Goal: Task Accomplishment & Management: Complete application form

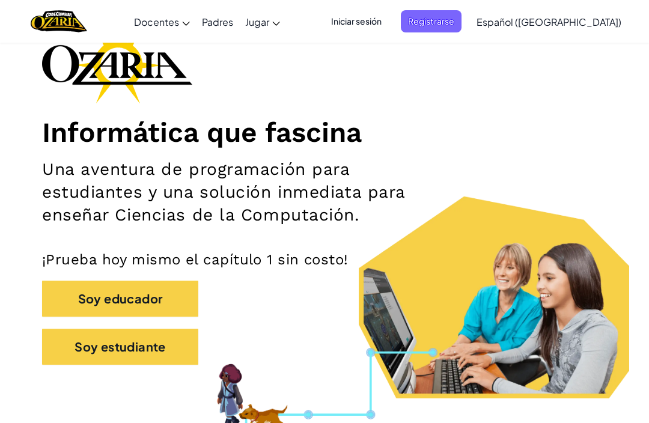
scroll to position [83, 0]
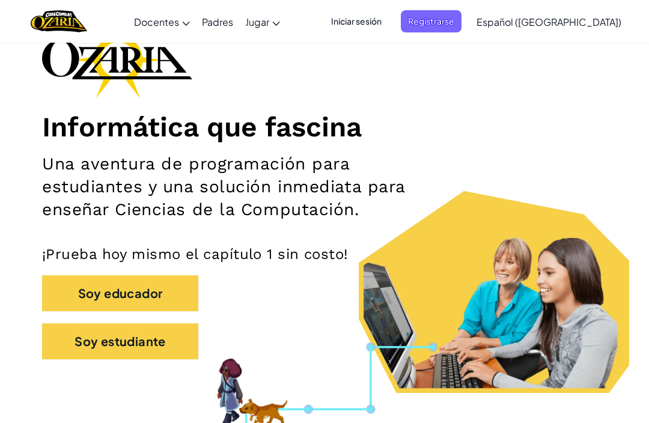
click at [106, 338] on button "Soy estudiante" at bounding box center [120, 341] width 156 height 36
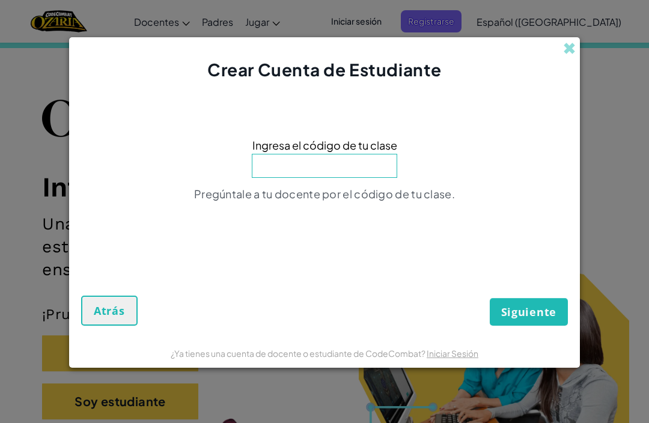
scroll to position [0, 0]
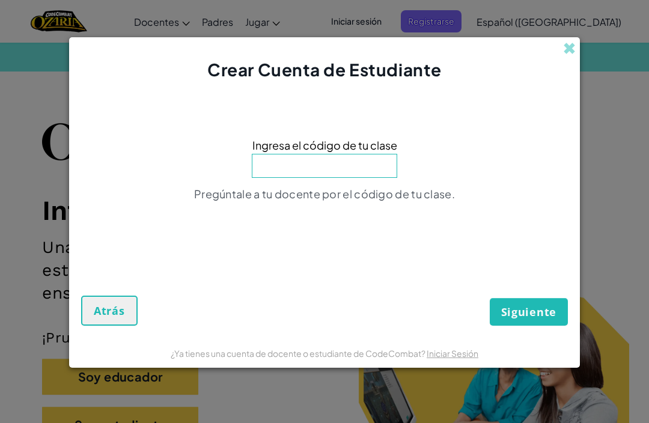
click at [357, 170] on input at bounding box center [324, 166] width 145 height 24
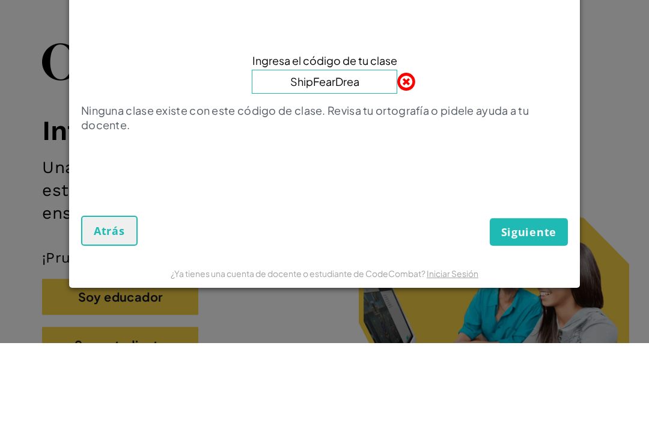
type input "ShipFearDream"
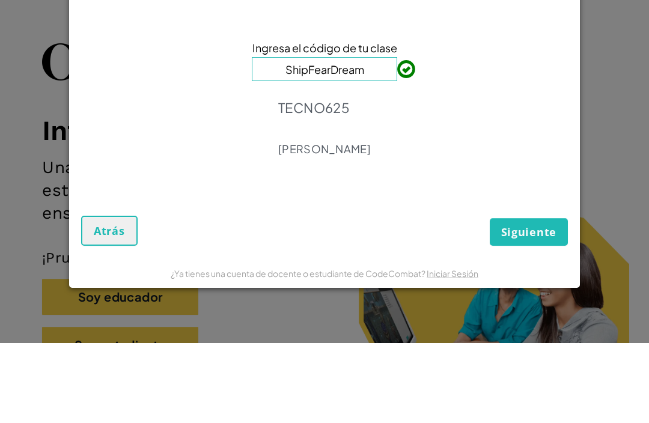
scroll to position [80, 0]
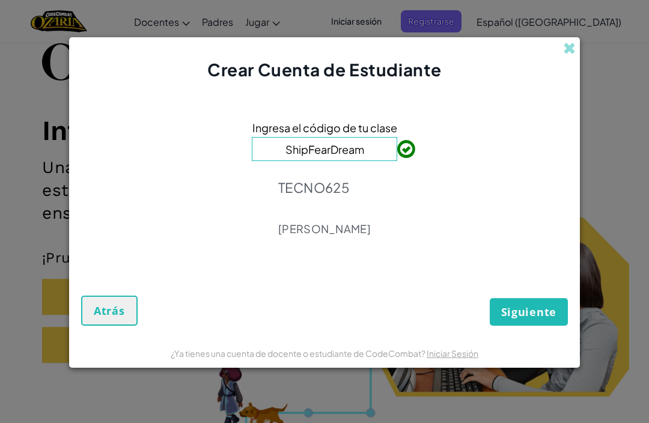
click at [534, 309] on span "Siguiente" at bounding box center [528, 311] width 55 height 14
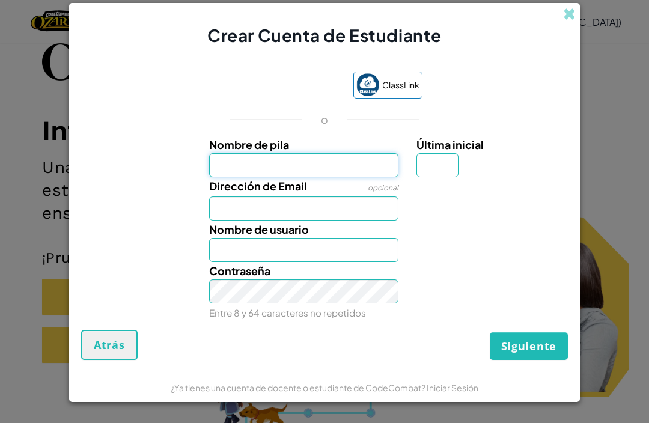
click at [345, 165] on input "Nombre de pila" at bounding box center [304, 165] width 190 height 24
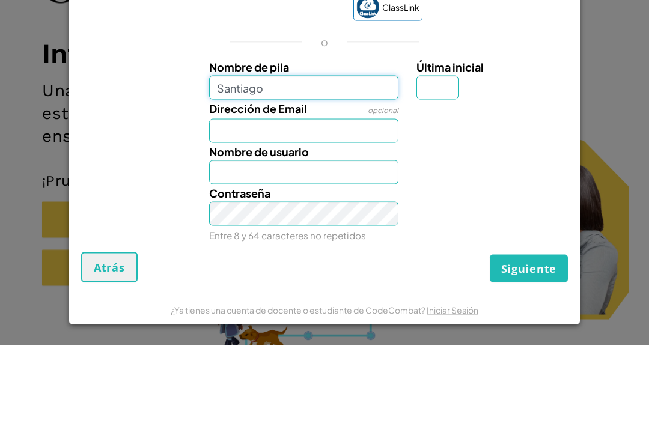
type input "Santiago"
click at [451, 153] on input "Última inicial" at bounding box center [437, 165] width 42 height 24
type input "Santiago"
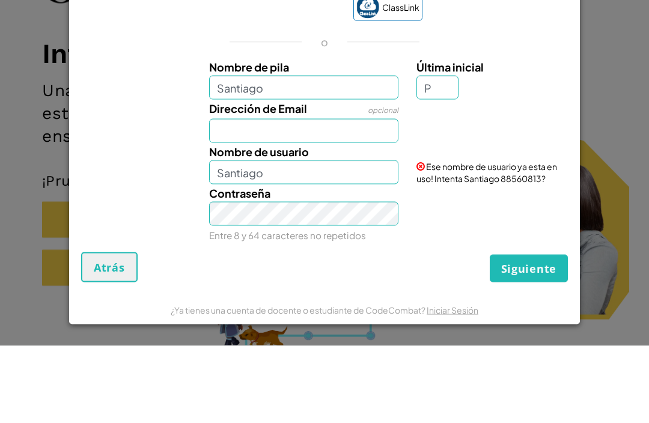
scroll to position [157, 0]
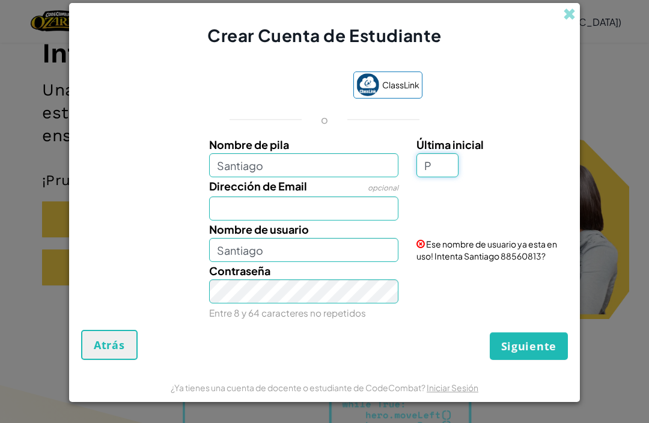
type input "P"
click at [362, 199] on input "Dirección de Email" at bounding box center [304, 208] width 190 height 24
type input "[PERSON_NAME]"
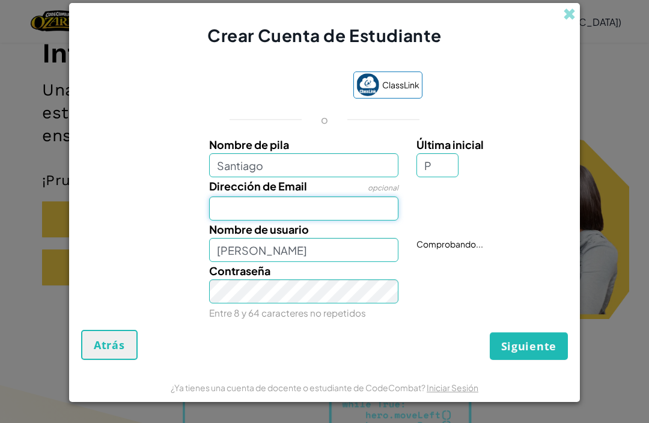
scroll to position [157, 0]
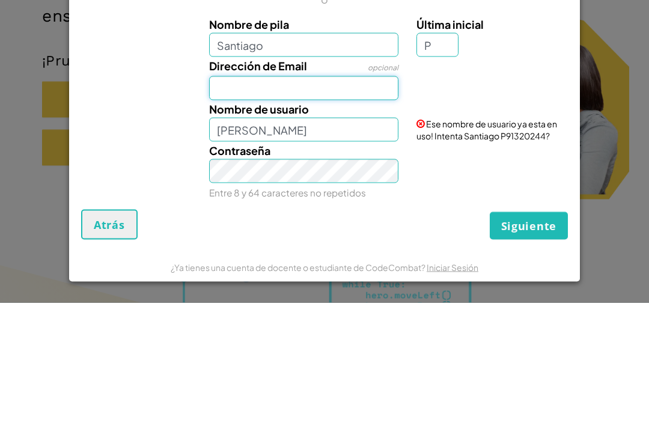
type input "[EMAIL_ADDRESS][DOMAIN_NAME]"
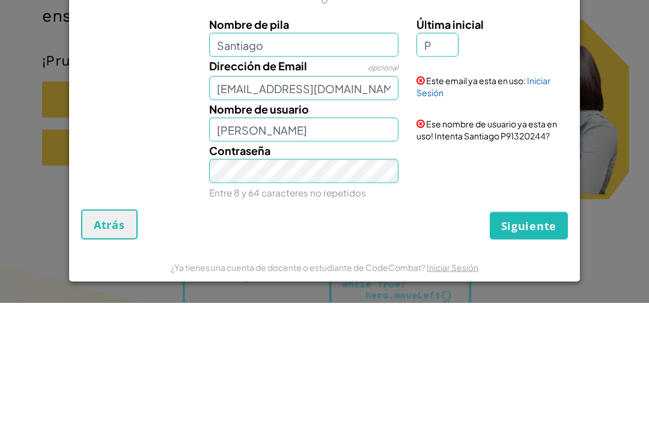
click at [543, 195] on link "Iniciar Sesión" at bounding box center [483, 206] width 134 height 23
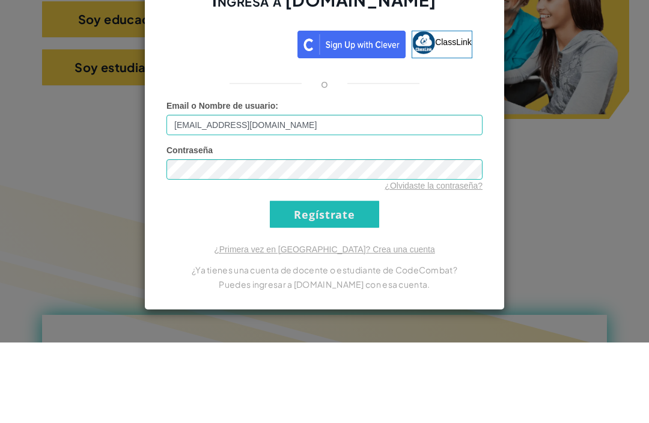
scroll to position [358, 0]
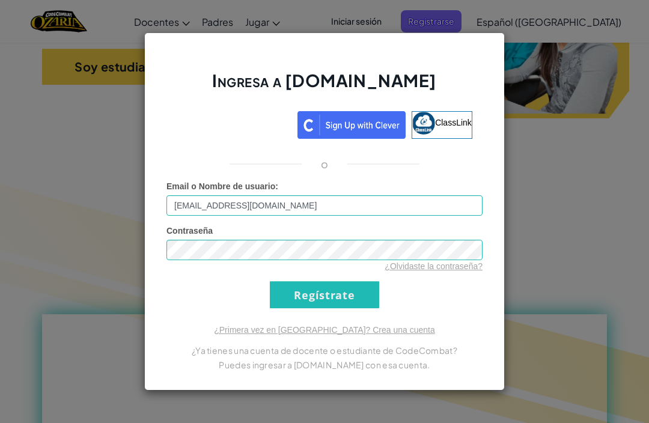
click at [337, 298] on input "Regístrate" at bounding box center [324, 294] width 109 height 27
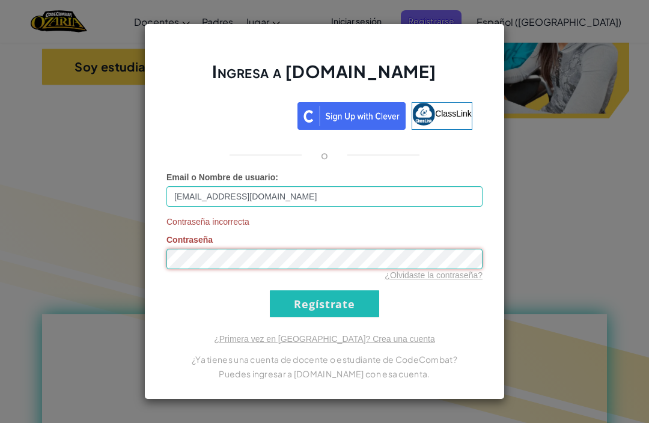
scroll to position [357, 0]
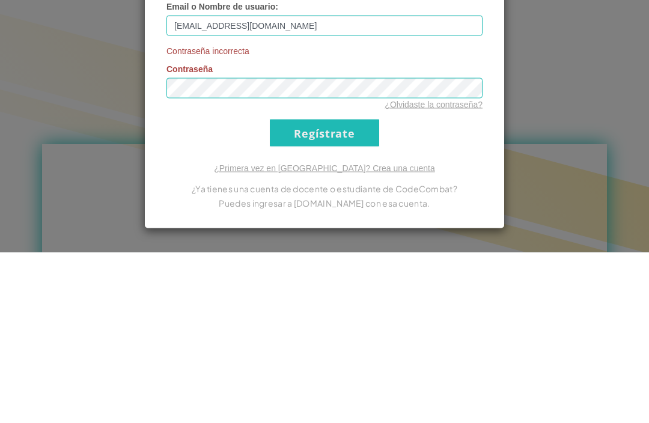
click at [353, 290] on input "Regístrate" at bounding box center [324, 303] width 109 height 27
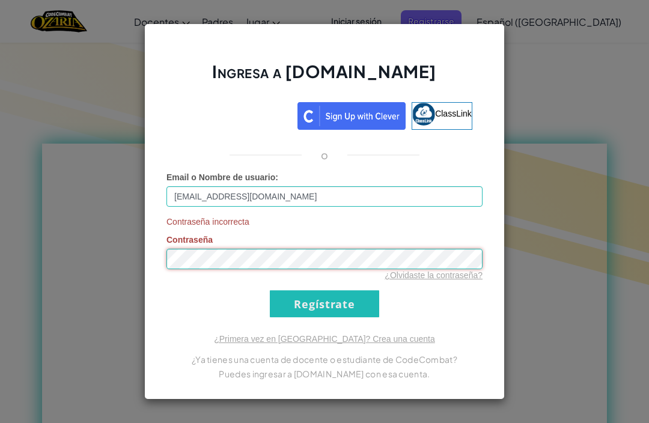
scroll to position [528, 0]
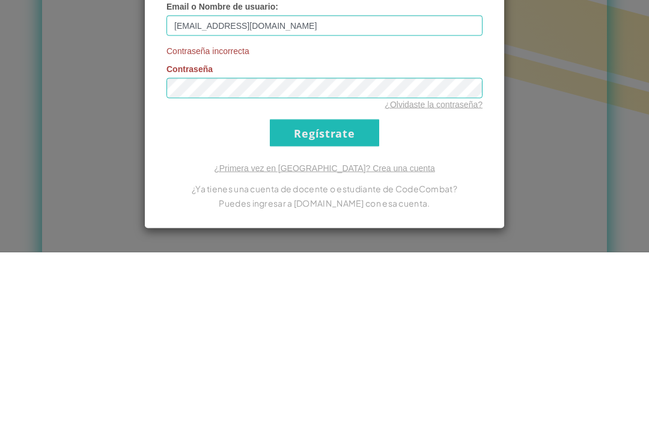
click at [339, 290] on input "Regístrate" at bounding box center [324, 303] width 109 height 27
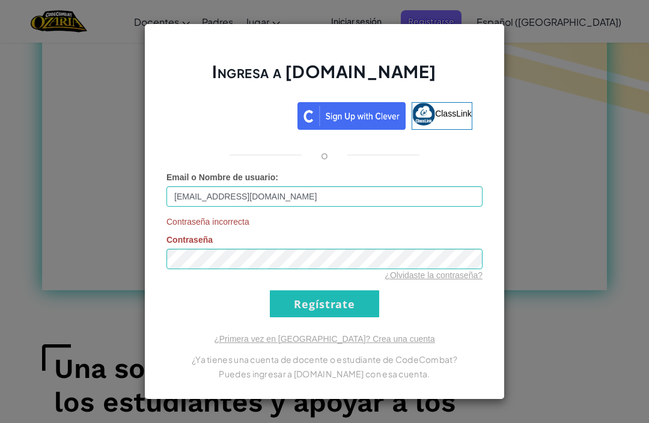
click at [577, 160] on div "Ingresa a [DOMAIN_NAME] ClassLink o Email o Nombre de usuario : [EMAIL_ADDRESS]…" at bounding box center [324, 211] width 649 height 423
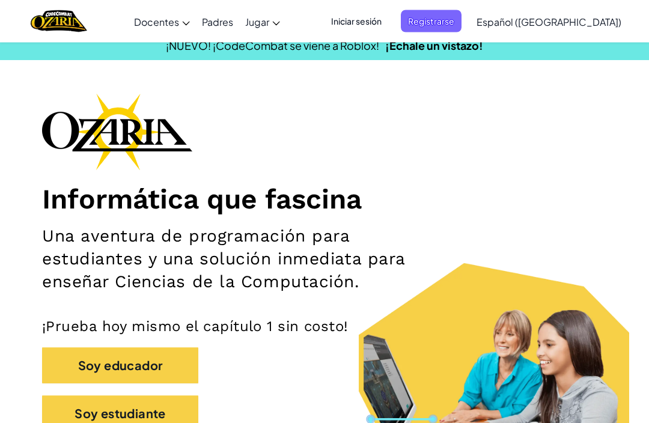
scroll to position [10, 0]
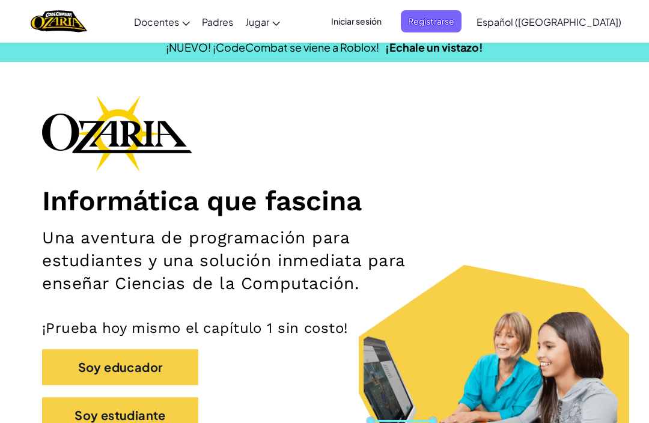
click at [85, 416] on button "Soy estudiante" at bounding box center [120, 415] width 156 height 36
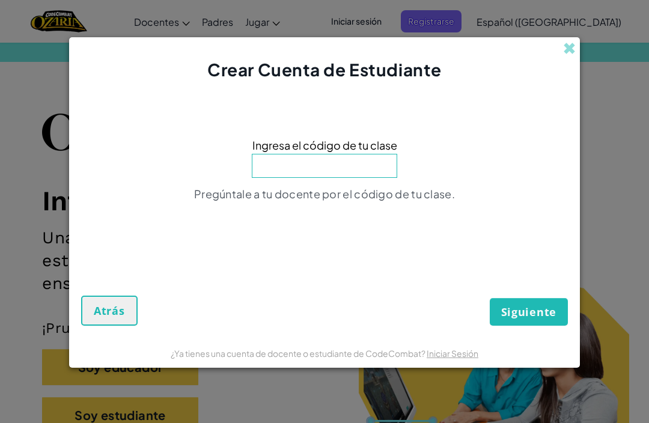
scroll to position [0, 0]
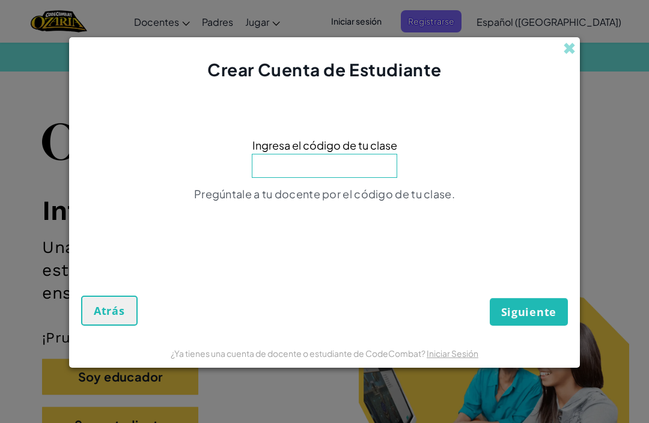
click at [365, 178] on input at bounding box center [324, 166] width 145 height 24
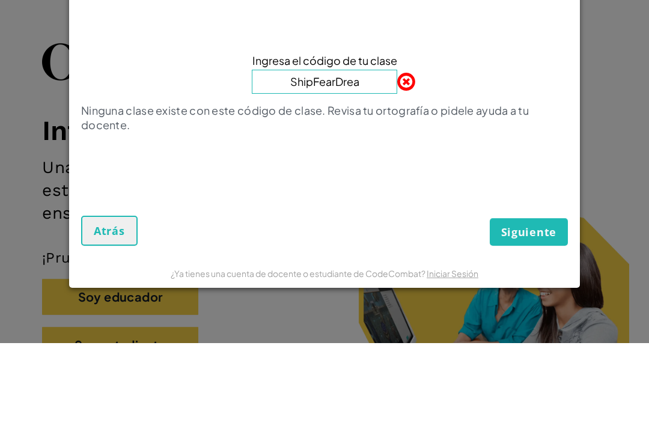
type input "ShipFearDream"
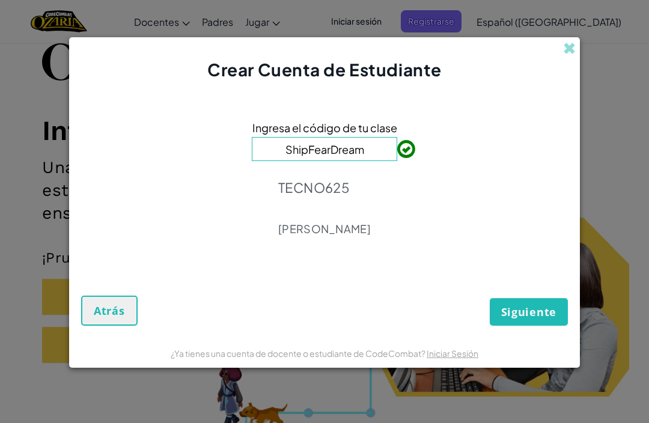
click at [543, 303] on button "Siguiente" at bounding box center [528, 312] width 78 height 28
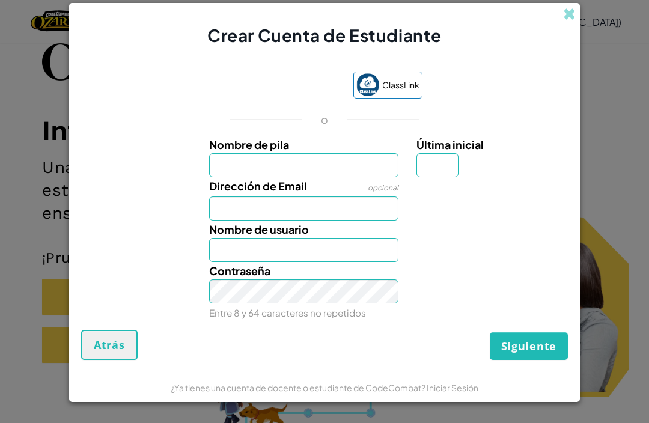
click at [367, 165] on input "Nombre de pila" at bounding box center [304, 165] width 190 height 24
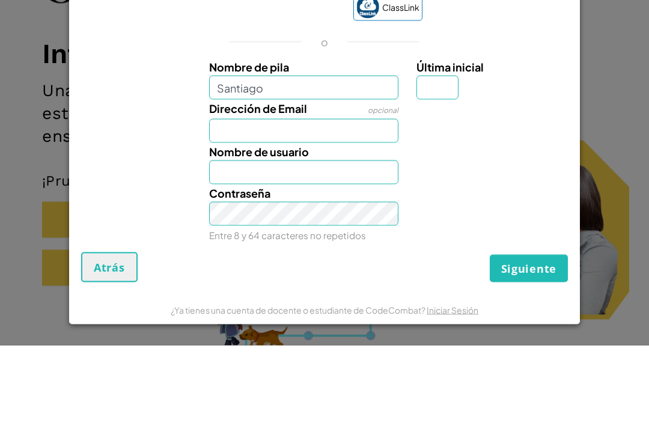
type input "Santiago"
click at [457, 153] on input "Última inicial" at bounding box center [437, 165] width 42 height 24
type input "Santiago"
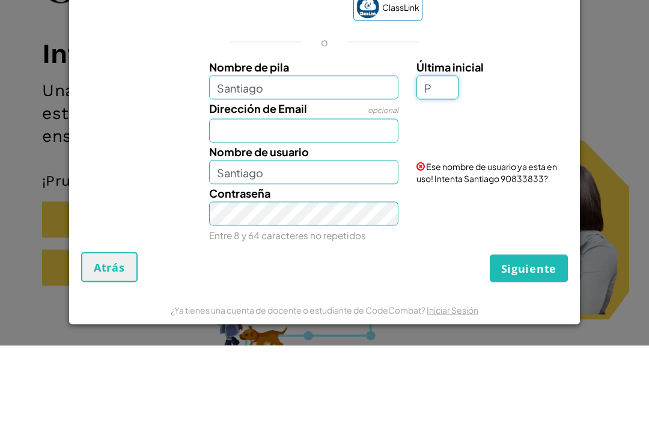
type input "P"
type input "[PERSON_NAME]"
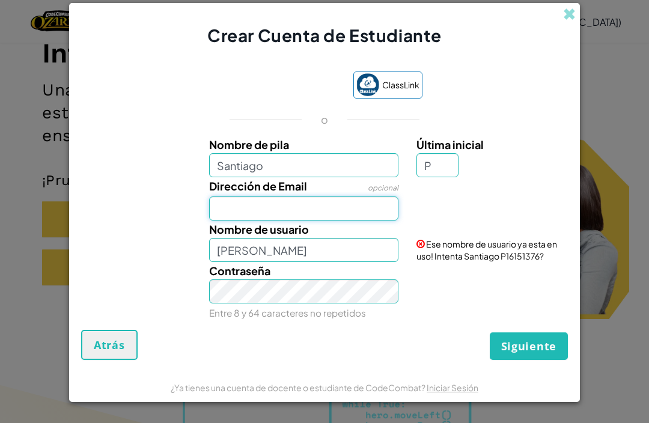
click at [366, 217] on input "Dirección de Email" at bounding box center [304, 208] width 190 height 24
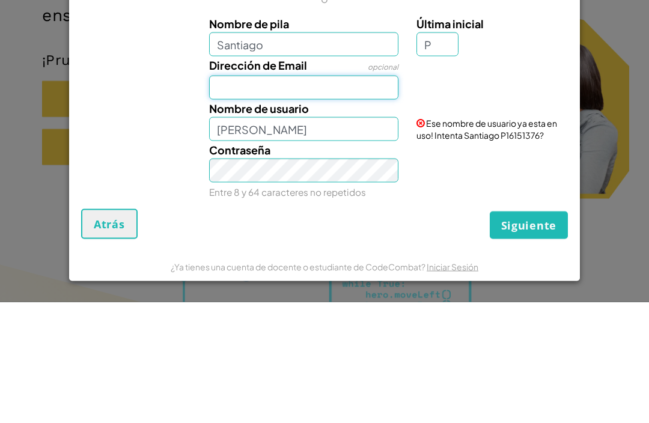
type input "[EMAIL_ADDRESS][DOMAIN_NAME]"
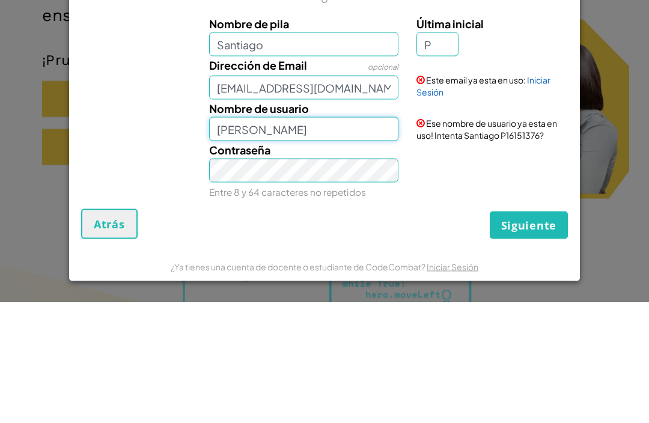
scroll to position [1, 0]
click at [518, 262] on div "Contraseña Entre 8 y 64 caracteres no repetidos" at bounding box center [324, 291] width 498 height 59
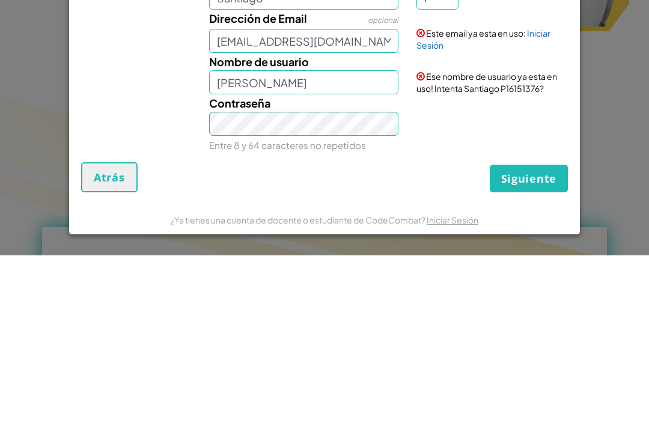
scroll to position [446, 0]
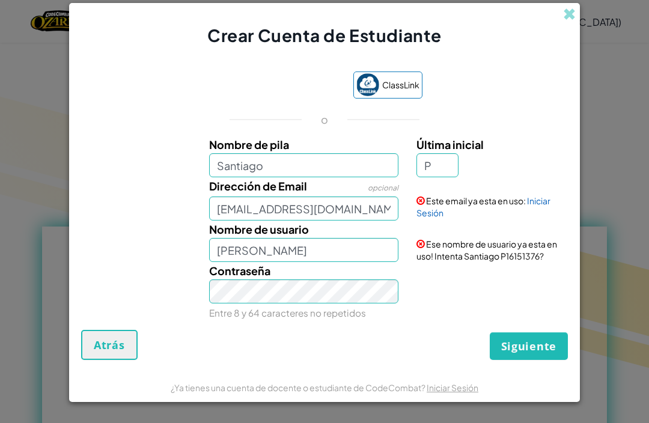
click at [531, 343] on span "Siguiente" at bounding box center [528, 346] width 55 height 14
click at [536, 351] on button "Crear Cuenta" at bounding box center [518, 346] width 100 height 28
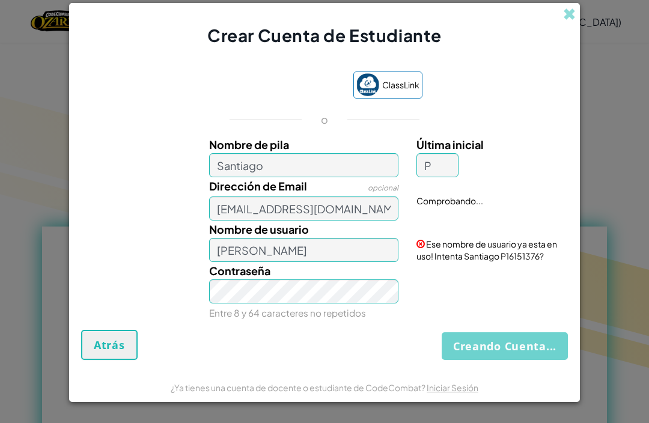
click at [538, 351] on button "Creando Cuenta..." at bounding box center [504, 346] width 126 height 28
click at [539, 351] on button "Creando Cuenta..." at bounding box center [504, 346] width 126 height 28
click at [538, 351] on button "Creando Cuenta..." at bounding box center [504, 346] width 126 height 28
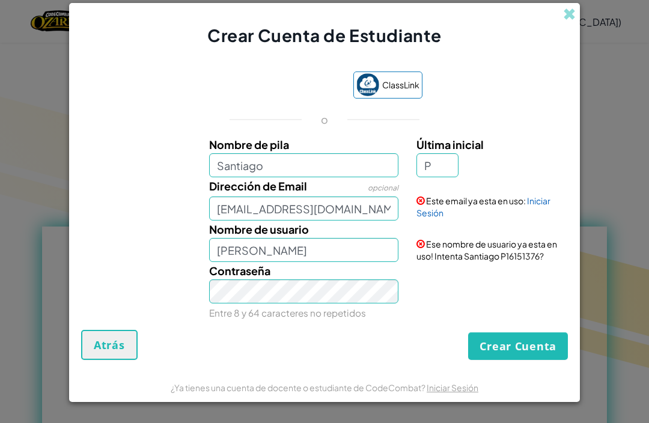
click at [541, 351] on button "Crear Cuenta" at bounding box center [518, 346] width 100 height 28
click at [542, 352] on button "Crear Cuenta" at bounding box center [518, 346] width 100 height 28
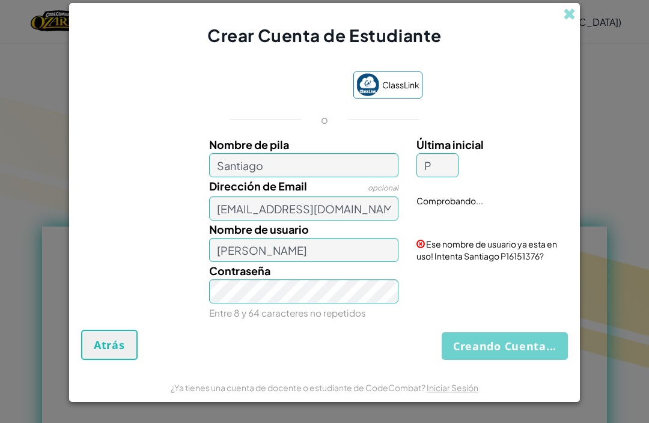
click at [540, 352] on button "Creando Cuenta..." at bounding box center [504, 346] width 126 height 28
click at [538, 353] on button "Creando Cuenta..." at bounding box center [504, 346] width 126 height 28
click at [539, 353] on button "Creando Cuenta..." at bounding box center [504, 346] width 126 height 28
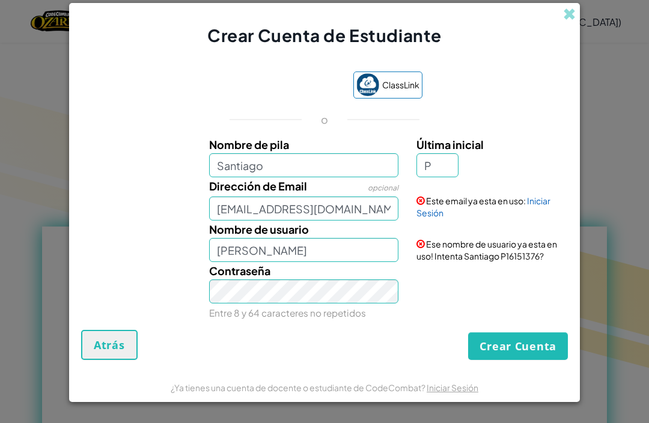
click at [538, 352] on button "Crear Cuenta" at bounding box center [518, 346] width 100 height 28
click at [537, 352] on button "Crear Cuenta" at bounding box center [518, 346] width 100 height 28
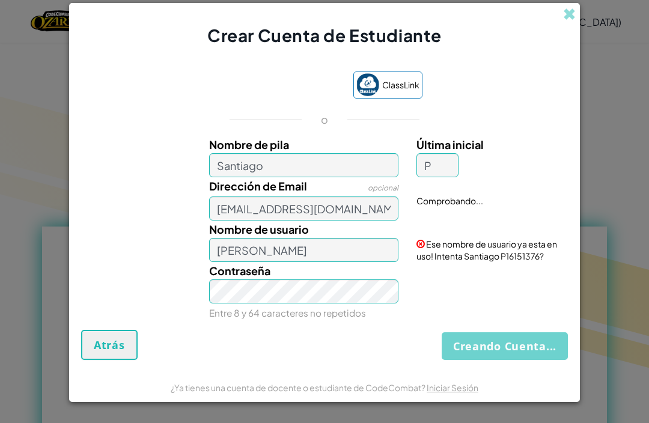
click at [536, 351] on button "Creando Cuenta..." at bounding box center [504, 346] width 126 height 28
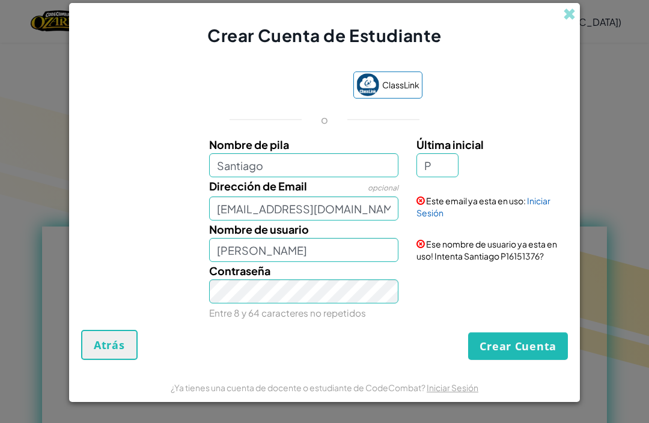
click at [535, 351] on button "Crear Cuenta" at bounding box center [518, 346] width 100 height 28
click at [536, 351] on button "Crear Cuenta" at bounding box center [518, 346] width 100 height 28
click at [412, 83] on span "ClassLink" at bounding box center [400, 84] width 37 height 17
click at [522, 348] on button "Crear Cuenta" at bounding box center [518, 346] width 100 height 28
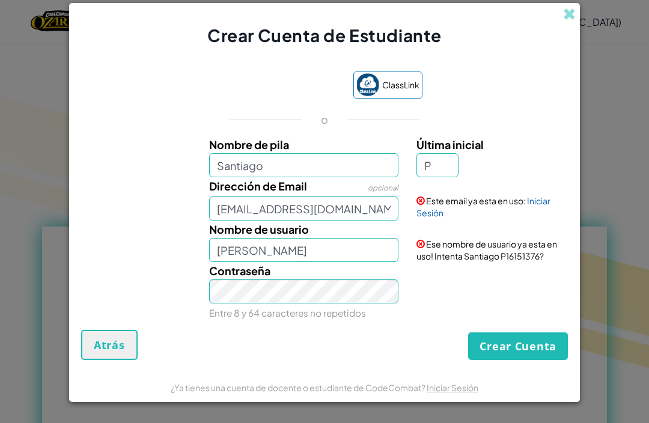
click at [533, 346] on button "Crear Cuenta" at bounding box center [518, 346] width 100 height 28
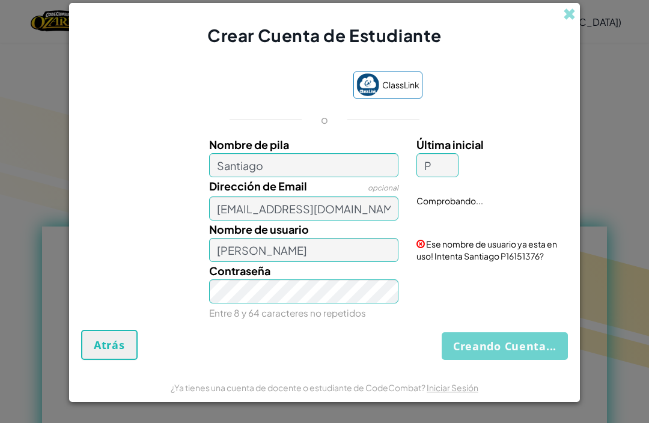
click at [534, 349] on button "Creando Cuenta..." at bounding box center [504, 346] width 126 height 28
click at [531, 349] on button "Creando Cuenta..." at bounding box center [504, 346] width 126 height 28
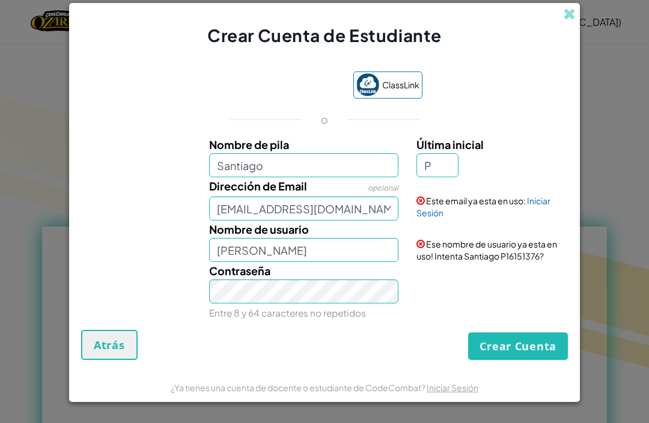
click at [528, 349] on button "Crear Cuenta" at bounding box center [518, 346] width 100 height 28
click at [524, 349] on button "Crear Cuenta" at bounding box center [518, 346] width 100 height 28
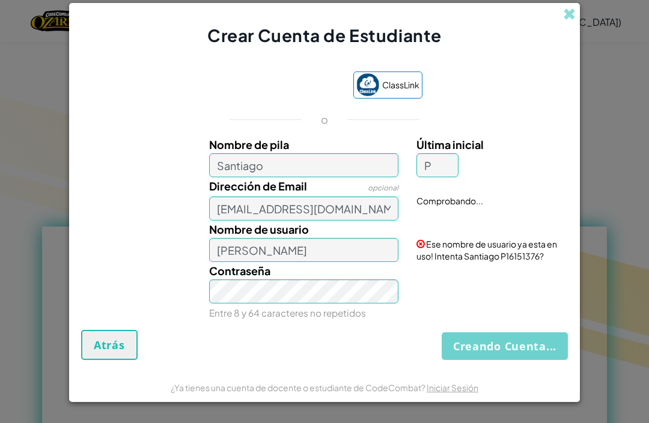
click at [525, 348] on button "Creando Cuenta..." at bounding box center [504, 346] width 126 height 28
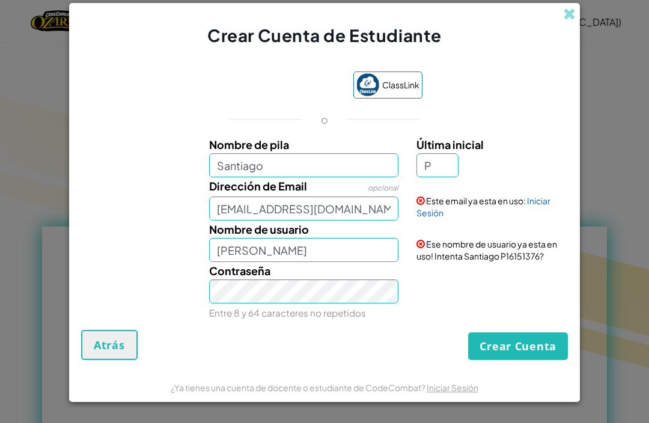
click at [522, 351] on button "Crear Cuenta" at bounding box center [518, 346] width 100 height 28
click at [539, 197] on link "Iniciar Sesión" at bounding box center [483, 206] width 134 height 23
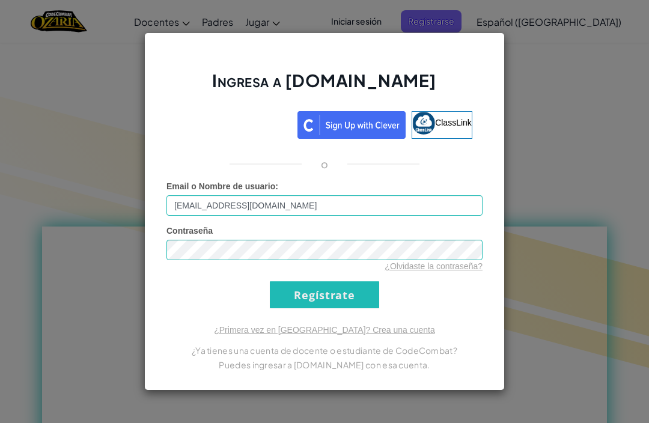
click at [357, 304] on input "Regístrate" at bounding box center [324, 294] width 109 height 27
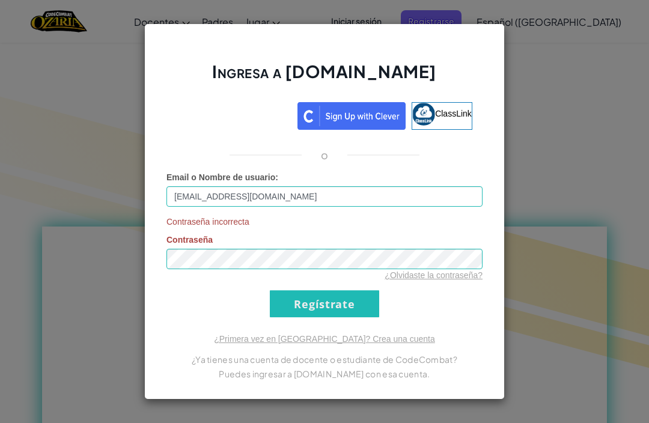
click at [348, 305] on input "Regístrate" at bounding box center [324, 303] width 109 height 27
click at [351, 301] on input "Regístrate" at bounding box center [324, 303] width 109 height 27
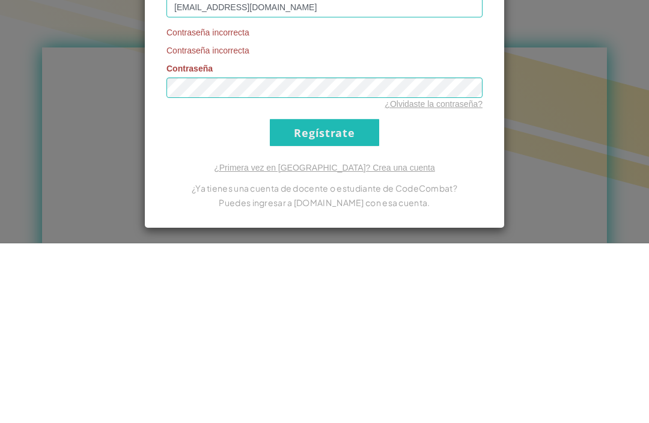
scroll to position [625, 0]
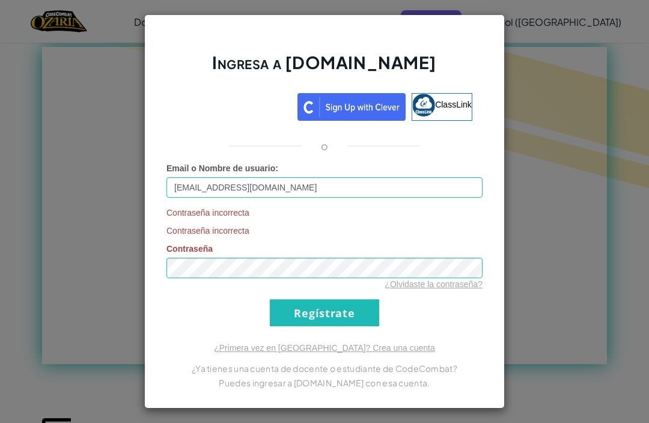
click at [370, 315] on input "Regístrate" at bounding box center [324, 312] width 109 height 27
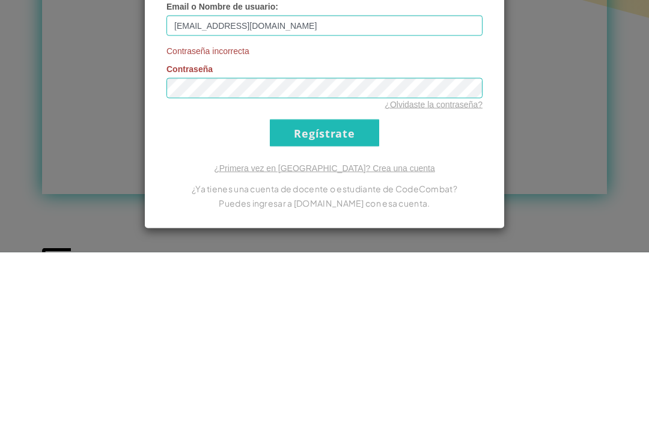
scroll to position [796, 0]
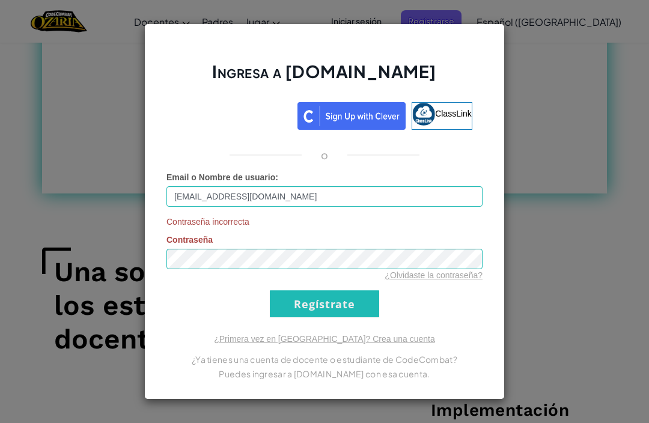
click at [357, 307] on input "Regístrate" at bounding box center [324, 303] width 109 height 27
click at [577, 124] on div "Ingresa a [DOMAIN_NAME] ClassLink o Email o Nombre de usuario : [EMAIL_ADDRESS]…" at bounding box center [324, 211] width 649 height 423
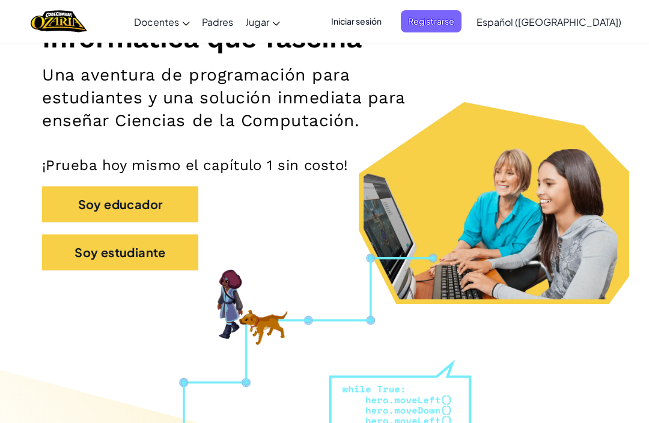
scroll to position [173, 0]
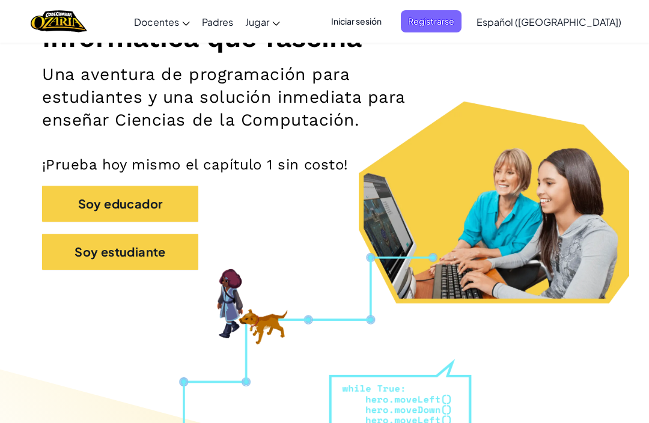
click at [66, 250] on button "Soy estudiante" at bounding box center [120, 252] width 156 height 36
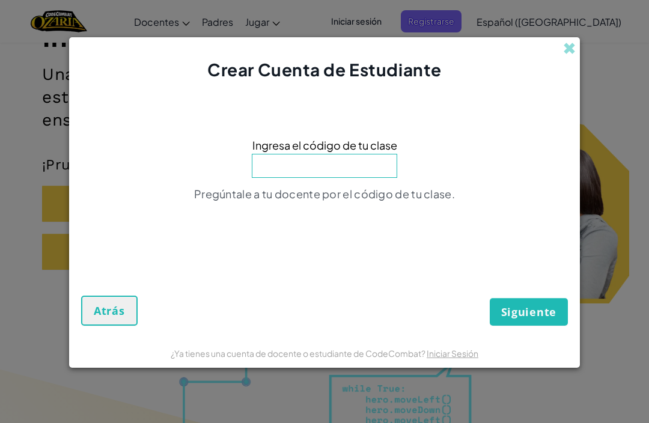
click at [384, 175] on input at bounding box center [324, 166] width 145 height 24
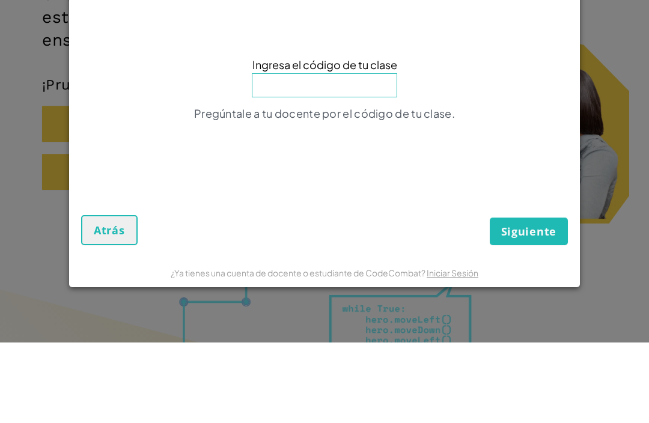
click at [456, 37] on div "Crear Cuenta de Estudiante" at bounding box center [324, 59] width 510 height 44
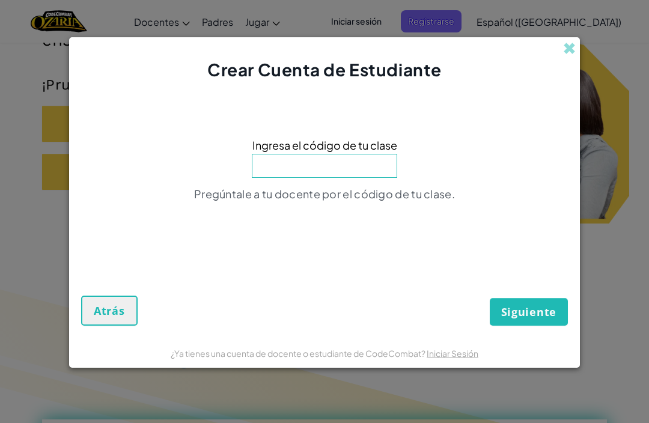
click at [376, 144] on span "Ingresa el código de tu clase" at bounding box center [324, 144] width 145 height 17
click at [365, 163] on input at bounding box center [324, 166] width 145 height 24
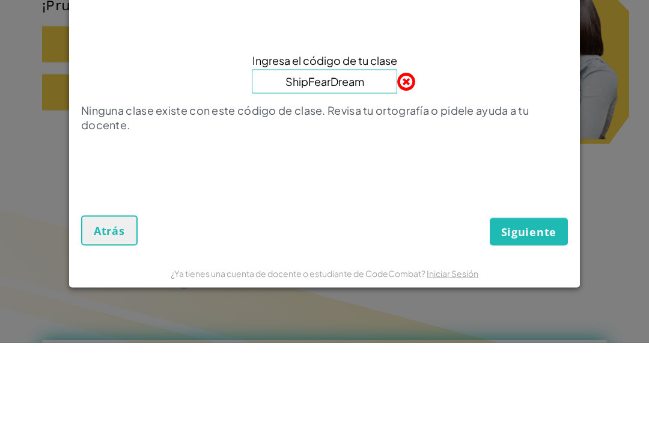
type input "ShipFearDream"
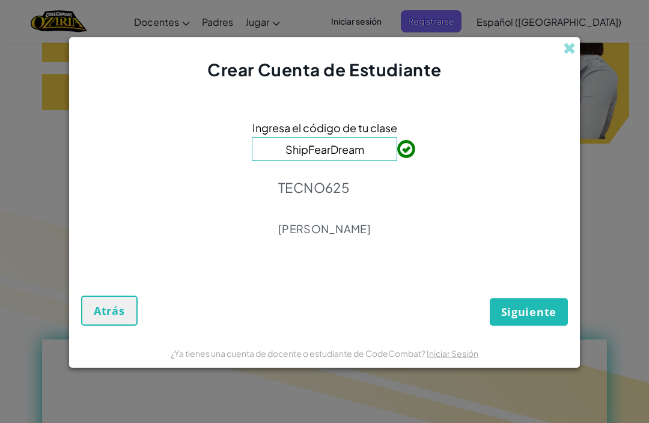
click at [535, 318] on span "Siguiente" at bounding box center [528, 311] width 55 height 14
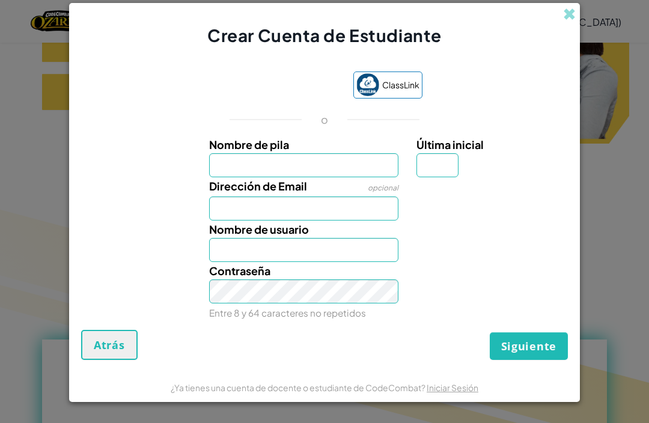
click at [347, 168] on input "Nombre de pila" at bounding box center [304, 165] width 190 height 24
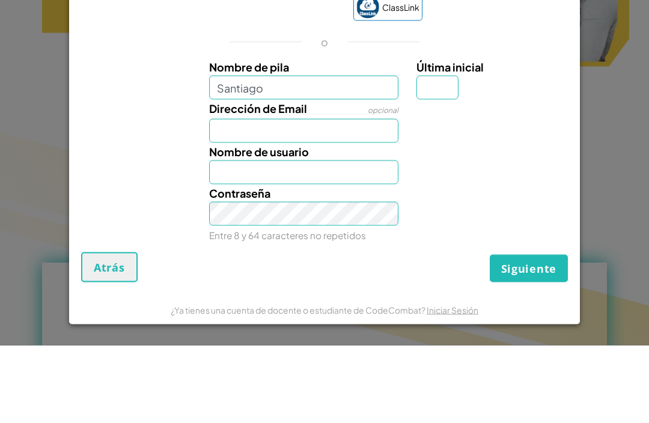
type input "Santiago"
click at [450, 153] on input "Última inicial" at bounding box center [437, 165] width 42 height 24
type input "Santiago"
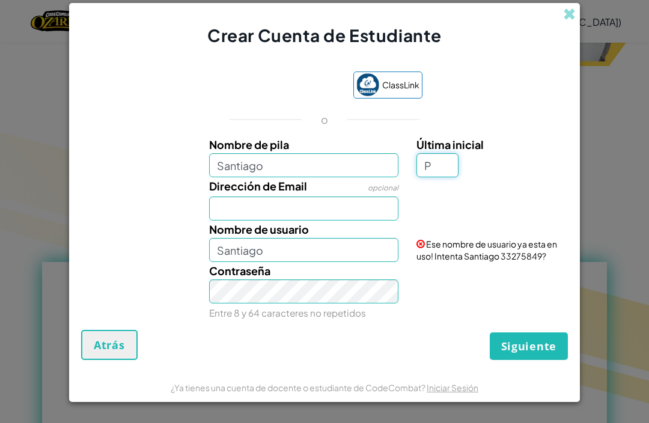
type input "P"
click at [349, 207] on input "Dirección de Email" at bounding box center [304, 208] width 190 height 24
type input "[PERSON_NAME]"
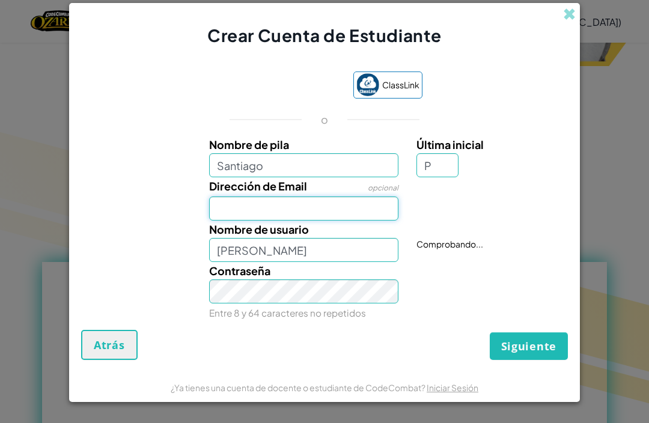
scroll to position [410, 0]
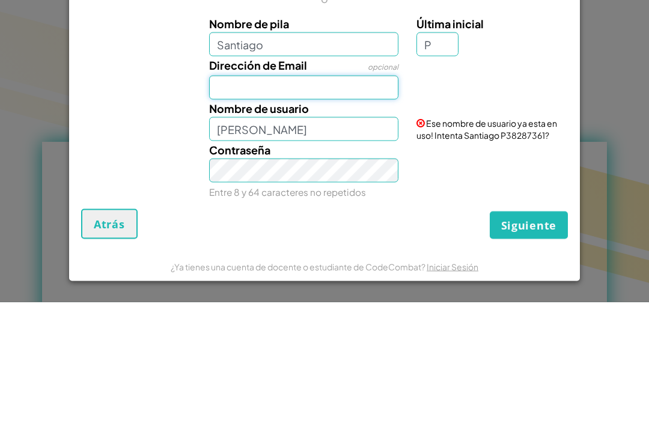
type input "[EMAIL_ADDRESS][DOMAIN_NAME]"
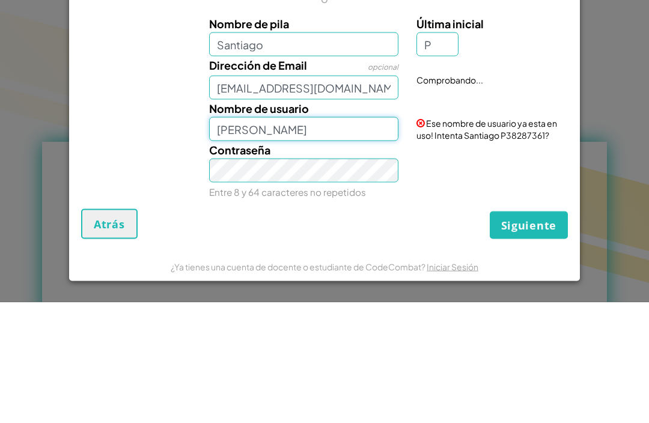
scroll to position [531, 0]
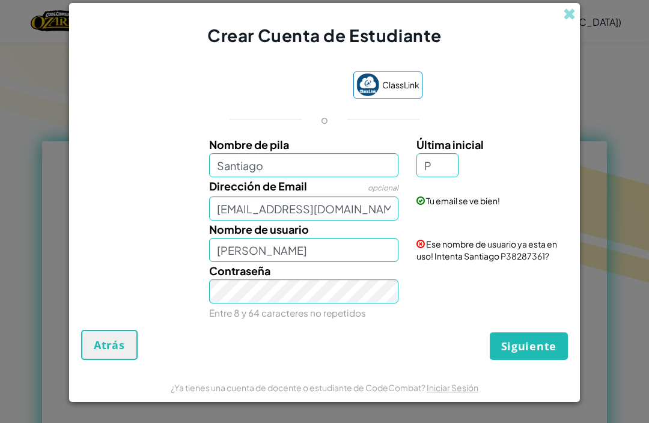
click at [524, 250] on div "Ese nombre de usuario ya esta en uso! Intenta Santiago P38287361?" at bounding box center [490, 240] width 166 height 41
click at [457, 159] on input "P" at bounding box center [437, 165] width 42 height 24
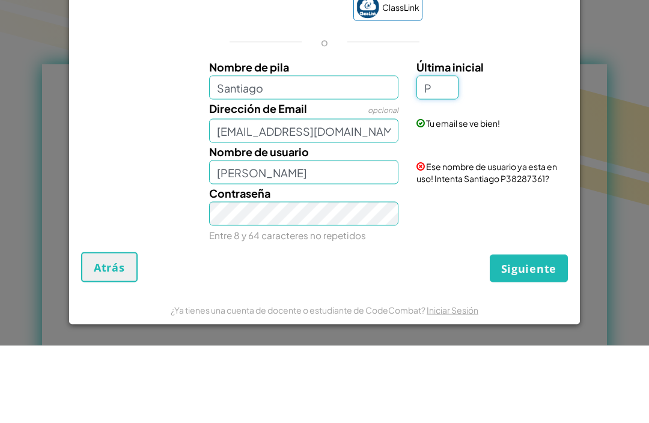
scroll to position [1, 0]
click at [452, 153] on input "P" at bounding box center [437, 165] width 42 height 24
click at [398, 153] on input "Santiago" at bounding box center [304, 165] width 190 height 24
type input "Santiago"
click at [443, 153] on input "P" at bounding box center [437, 165] width 42 height 24
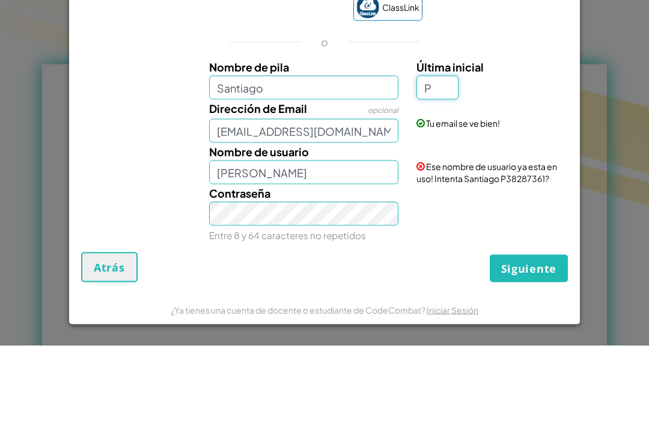
type input "SantiagoP"
click at [367, 153] on input "Santiago" at bounding box center [304, 165] width 190 height 24
type input "Santiago"
type input "[PERSON_NAME]"
click at [449, 153] on input "Última inicial" at bounding box center [437, 165] width 42 height 24
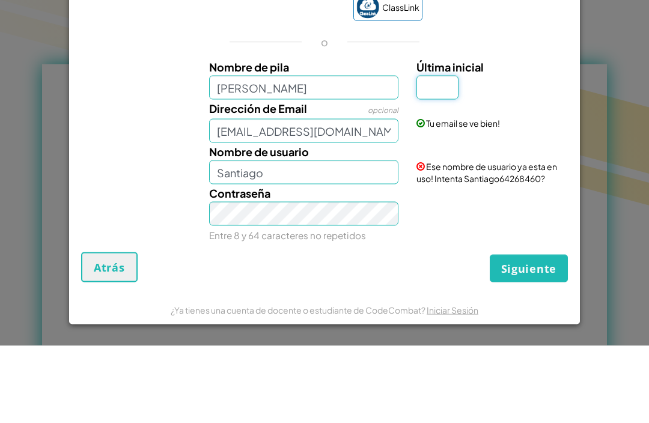
type input "[PERSON_NAME]"
type input "O"
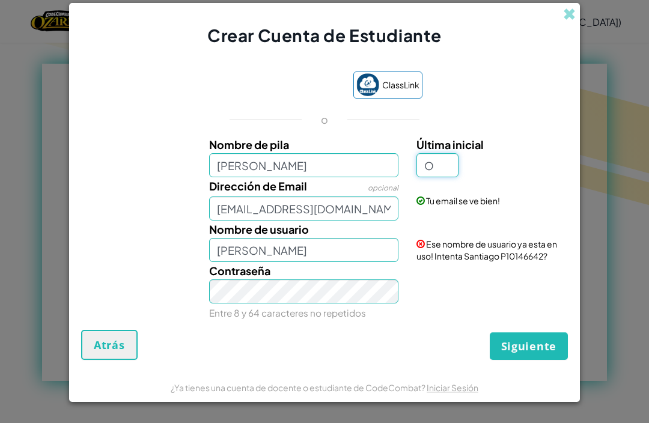
click at [443, 163] on input "O" at bounding box center [437, 165] width 42 height 24
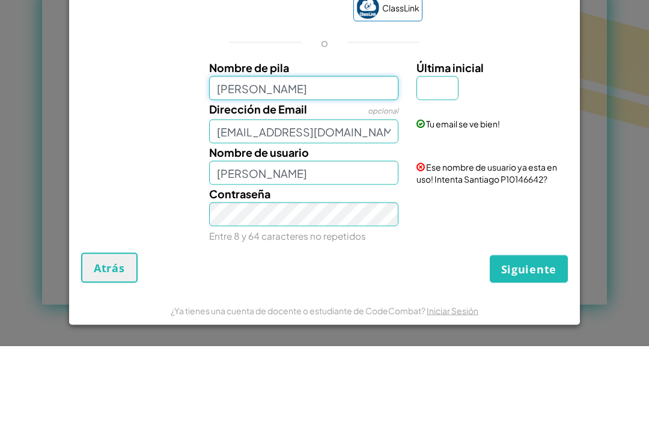
click at [342, 153] on input "[PERSON_NAME]" at bounding box center [304, 165] width 190 height 24
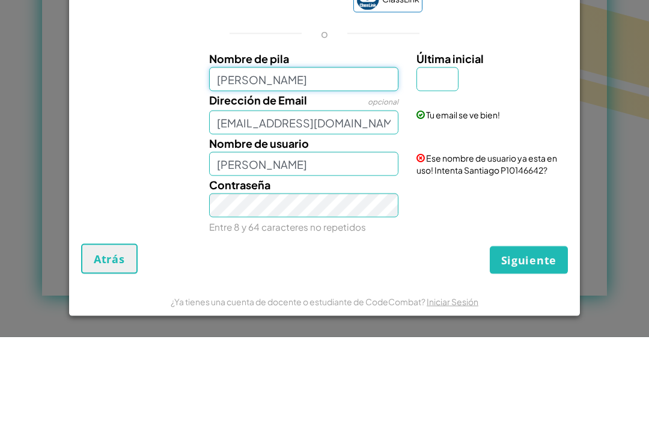
scroll to position [0, 0]
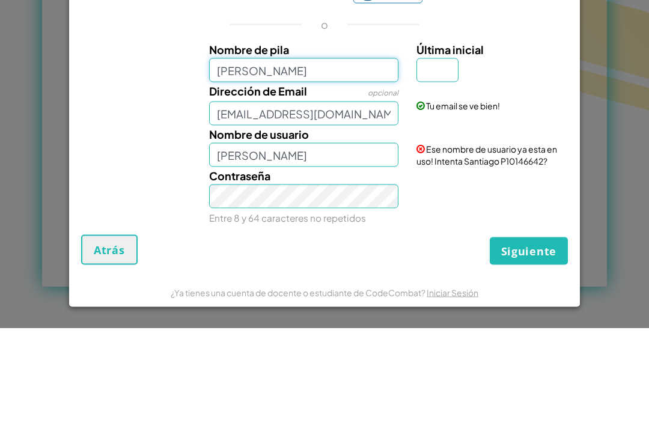
type input "[PERSON_NAME]"
click at [431, 153] on input "Última inicial" at bounding box center [437, 165] width 42 height 24
type input "[PERSON_NAME]"
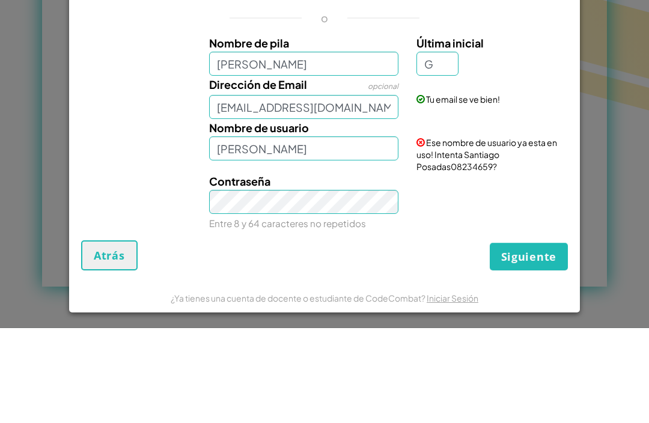
scroll to position [703, 0]
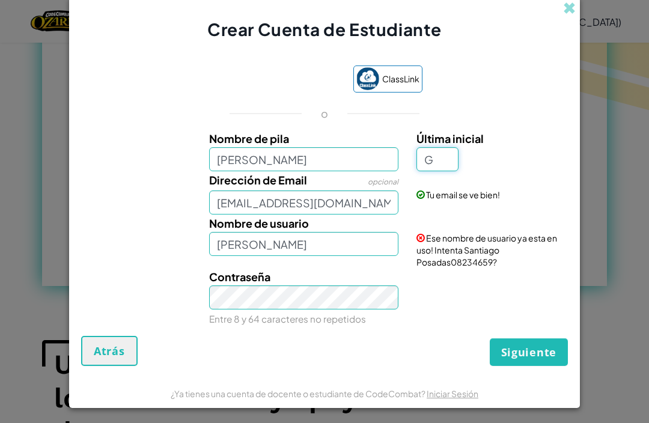
type input "G"
click at [96, 297] on div "Contraseña Entre 8 y 64 caracteres no repetidos" at bounding box center [324, 297] width 498 height 59
type input "[PERSON_NAME]"
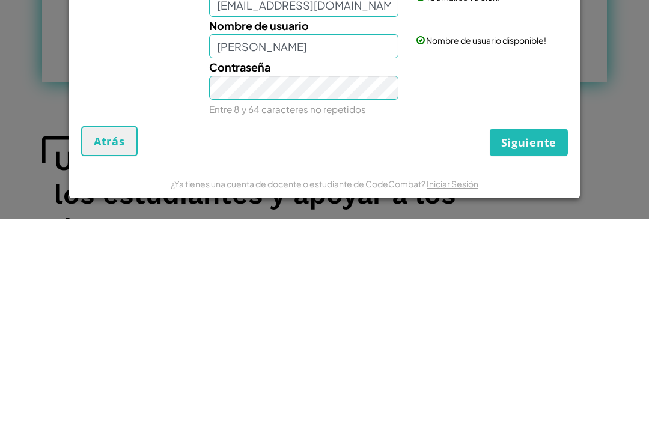
click at [555, 339] on span "Siguiente" at bounding box center [528, 346] width 55 height 14
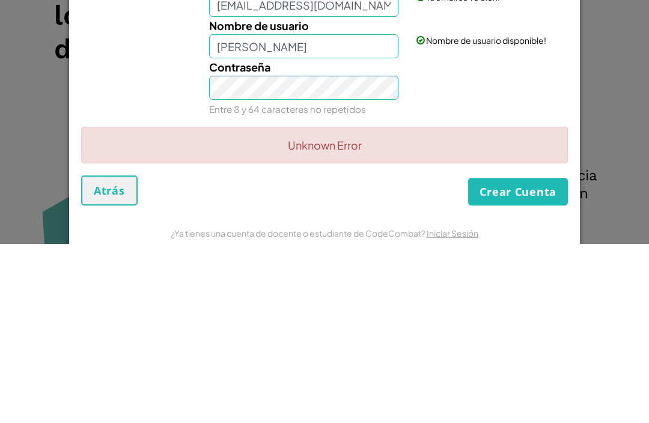
scroll to position [1086, 0]
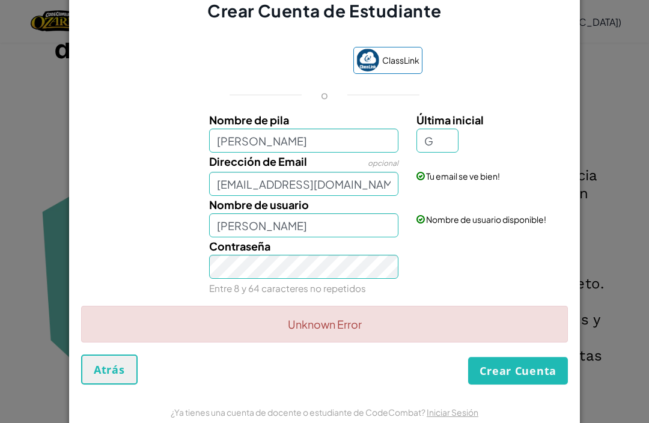
click at [529, 384] on button "Crear Cuenta" at bounding box center [518, 371] width 100 height 28
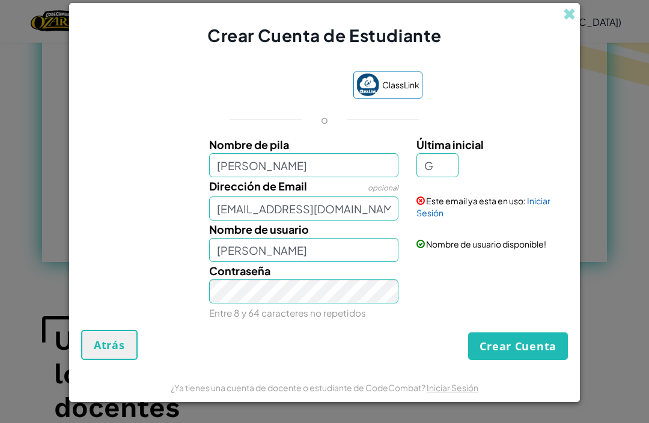
scroll to position [726, 0]
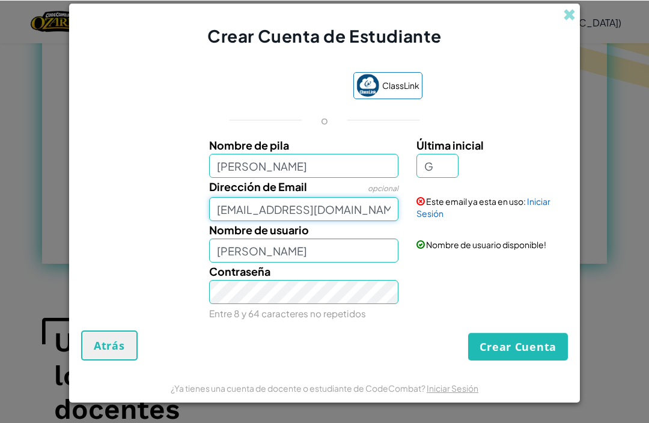
click at [372, 213] on input "[EMAIL_ADDRESS][DOMAIN_NAME]" at bounding box center [304, 208] width 190 height 24
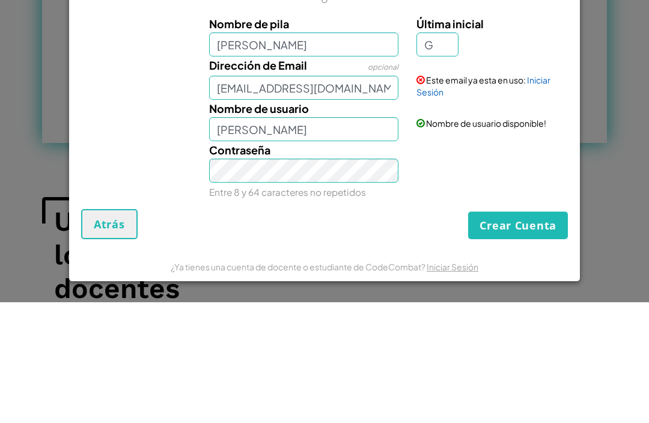
scroll to position [846, 0]
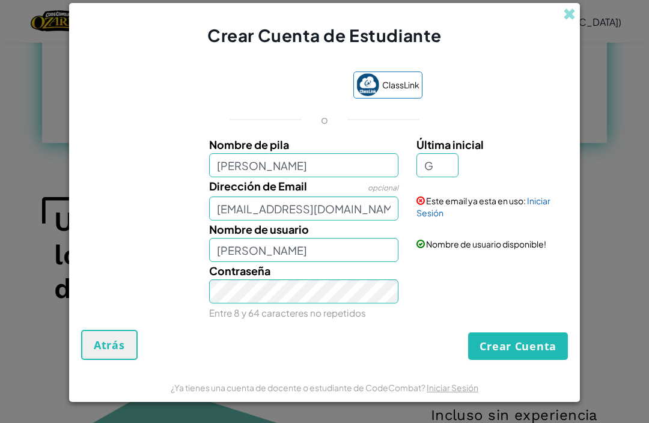
click at [524, 358] on button "Crear Cuenta" at bounding box center [518, 346] width 100 height 28
click at [536, 358] on button "Crear Cuenta" at bounding box center [518, 346] width 100 height 28
click at [606, 317] on div "Crear Cuenta de Estudiante ClassLink o Nombre de pila Santiago Posadas Última i…" at bounding box center [324, 211] width 649 height 423
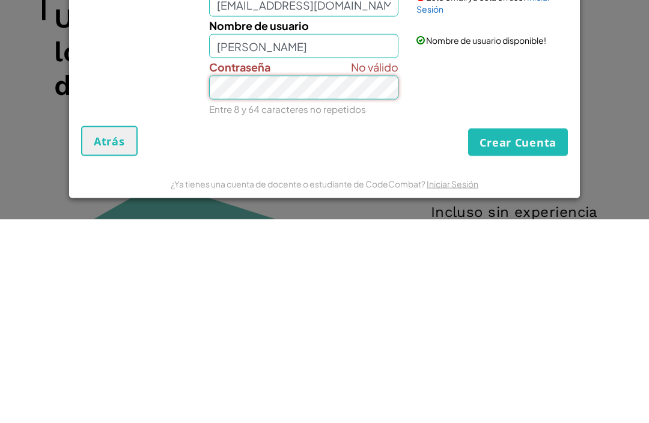
click at [518, 332] on button "Crear Cuenta" at bounding box center [518, 346] width 100 height 28
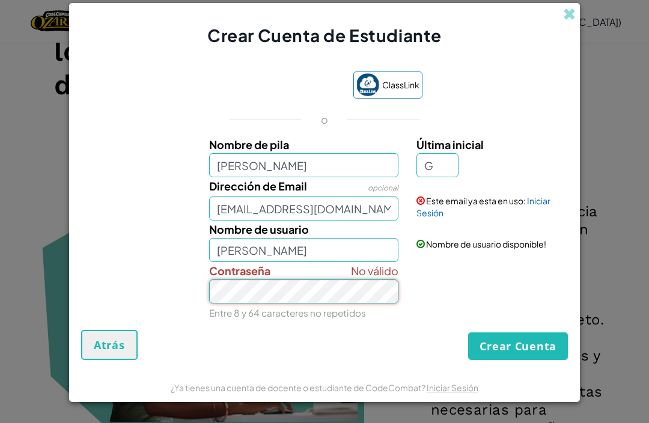
click at [530, 358] on button "Crear Cuenta" at bounding box center [518, 346] width 100 height 28
click at [544, 352] on button "Crear Cuenta" at bounding box center [518, 346] width 100 height 28
click at [541, 352] on button "Crear Cuenta" at bounding box center [518, 346] width 100 height 28
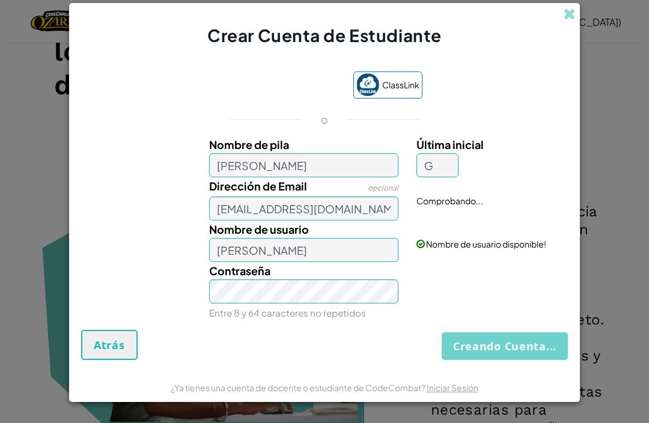
click at [541, 351] on button "Creando Cuenta..." at bounding box center [504, 346] width 126 height 28
click at [542, 351] on button "Creando Cuenta..." at bounding box center [504, 346] width 126 height 28
click at [541, 351] on button "Creando Cuenta..." at bounding box center [504, 346] width 126 height 28
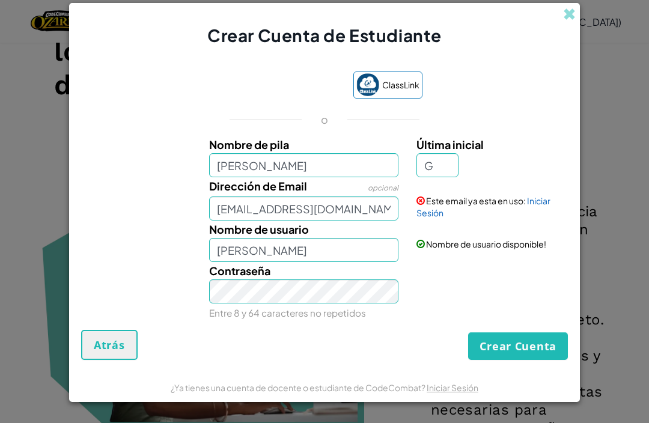
click at [541, 351] on button "Crear Cuenta" at bounding box center [518, 346] width 100 height 28
click at [531, 205] on link "Iniciar Sesión" at bounding box center [483, 206] width 134 height 23
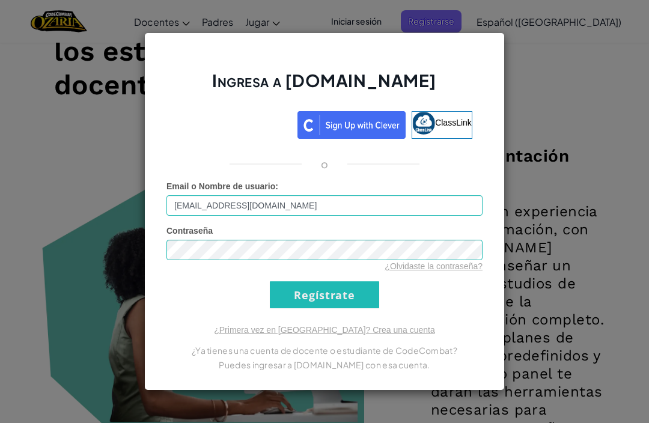
click at [347, 306] on input "Regístrate" at bounding box center [324, 294] width 109 height 27
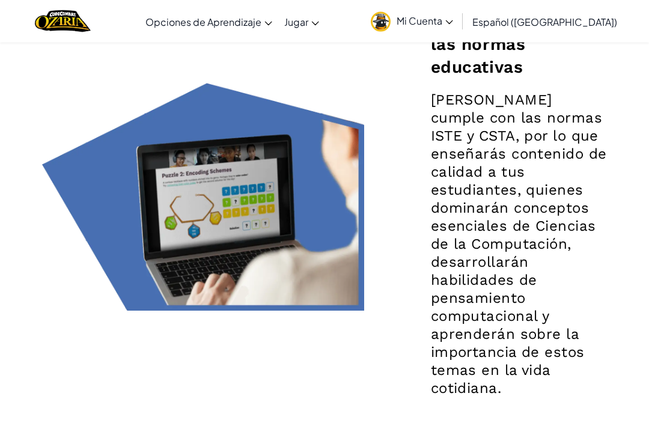
scroll to position [1966, 0]
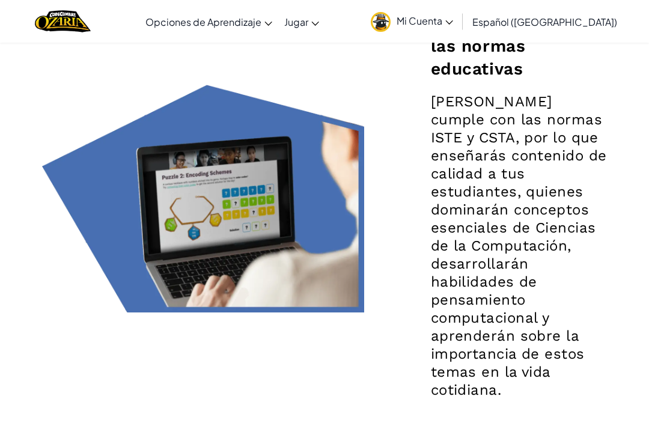
click at [459, 31] on link "Mi Cuenta" at bounding box center [411, 21] width 94 height 38
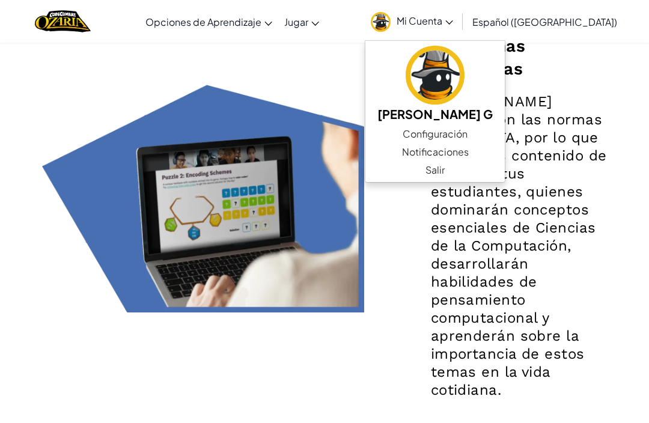
click at [602, 344] on p "[PERSON_NAME] cumple con las normas ISTE y CSTA, por lo que enseñarás contenido…" at bounding box center [519, 245] width 176 height 306
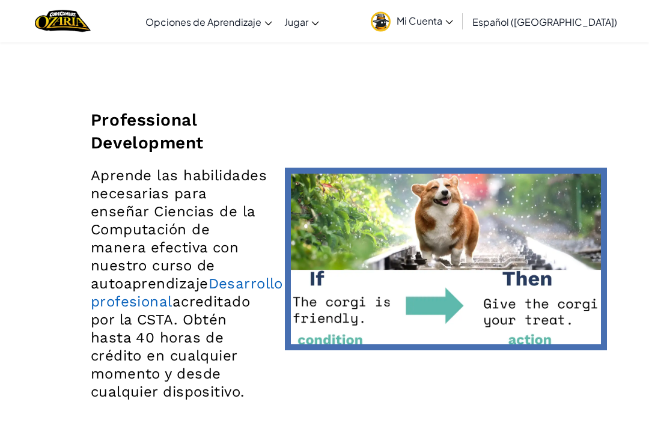
scroll to position [2692, 0]
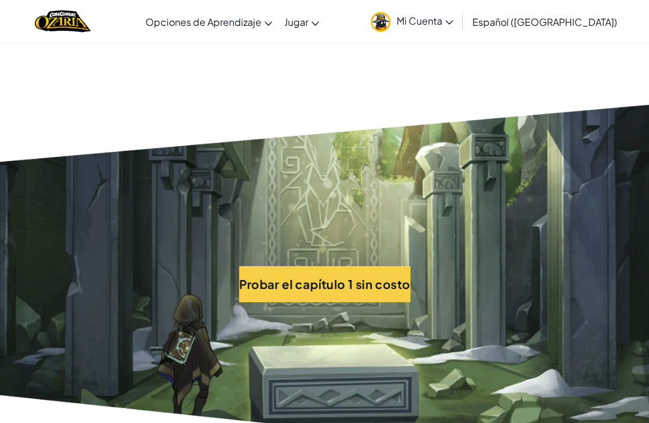
click at [0, 0] on link "Inicio de CodeCombat" at bounding box center [0, 0] width 0 height 0
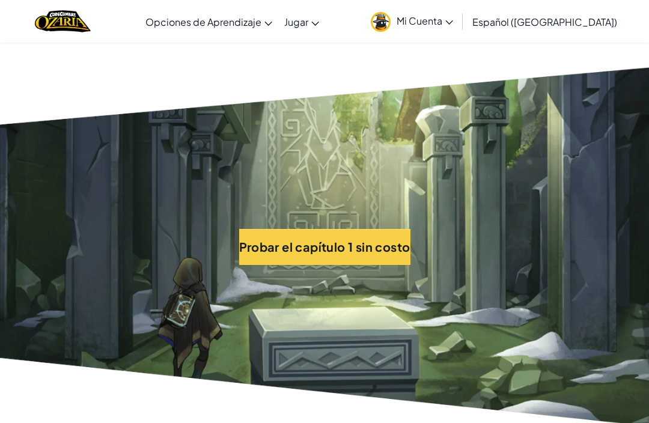
scroll to position [2732, 0]
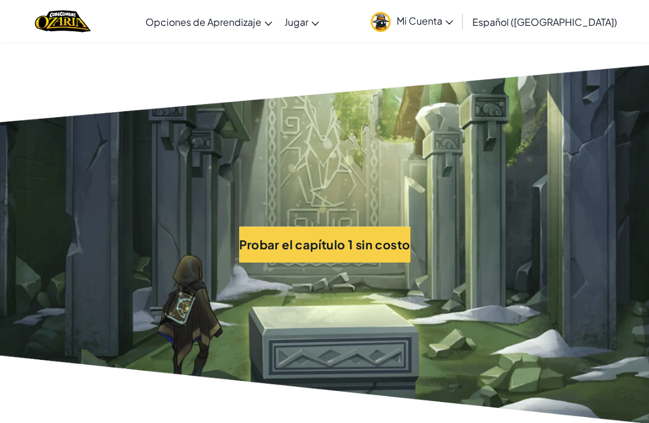
click at [619, 220] on section "Probar el capítulo 1 sin costo" at bounding box center [324, 244] width 649 height 366
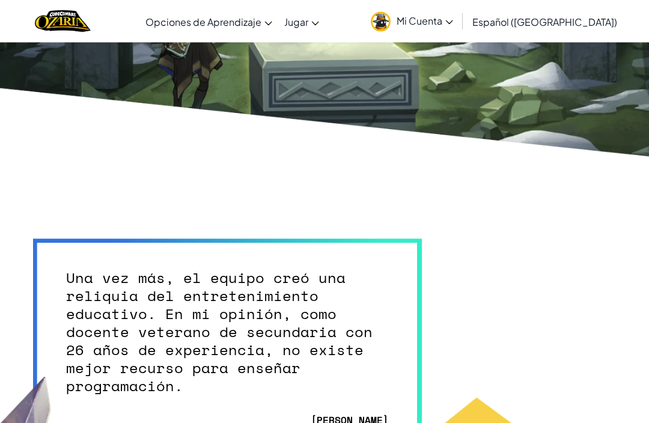
click at [551, 5] on link "Español ([GEOGRAPHIC_DATA])" at bounding box center [544, 21] width 157 height 32
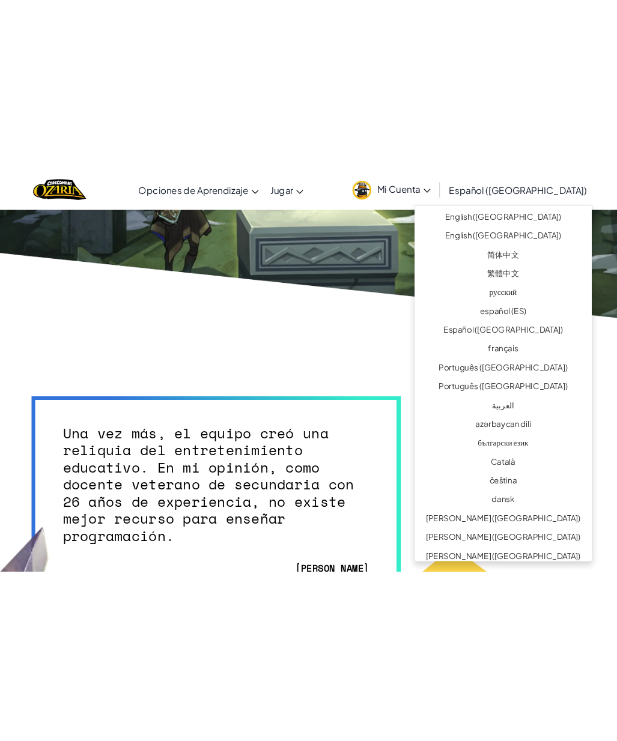
scroll to position [3259, 0]
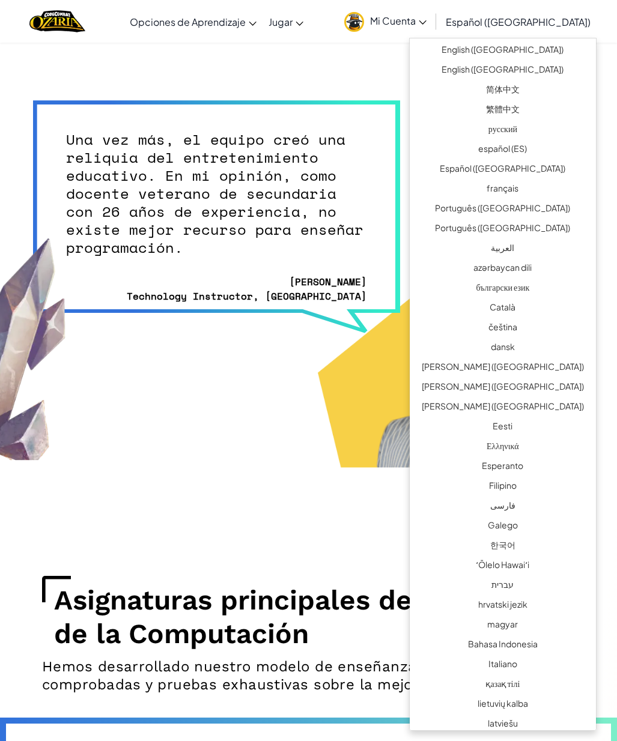
click at [362, 422] on img at bounding box center [447, 366] width 258 height 204
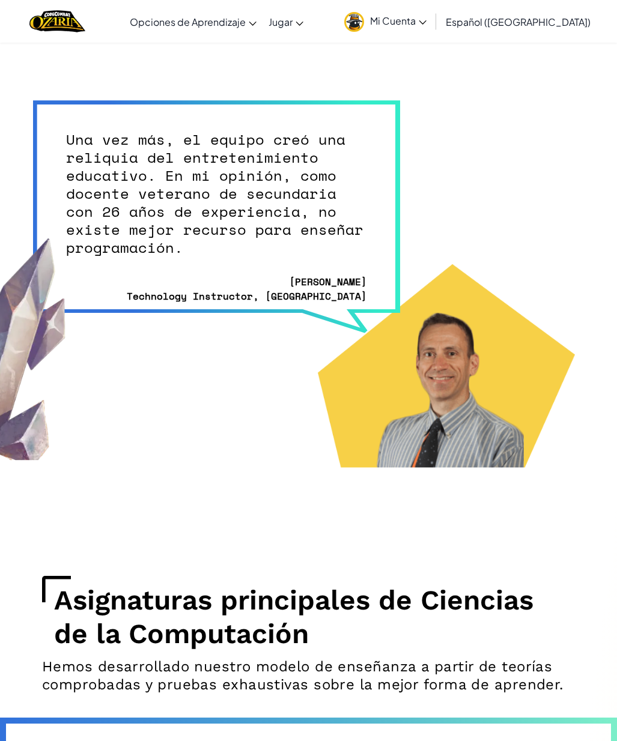
click at [0, 0] on link "Inicio de CodeCombat" at bounding box center [0, 0] width 0 height 0
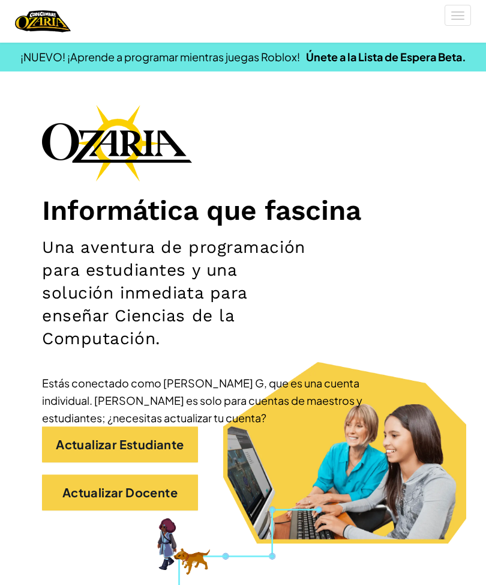
click at [61, 444] on link "Actualizar Estudiante" at bounding box center [120, 444] width 156 height 36
click at [82, 451] on link "Actualizar Estudiante" at bounding box center [120, 444] width 156 height 36
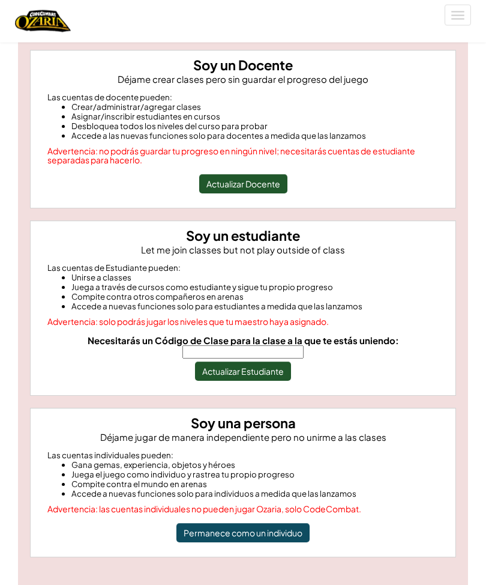
scroll to position [128, 0]
click at [282, 349] on input "Necesitarás un Código de Clase para la clase a la que te estás uniendo:" at bounding box center [243, 351] width 121 height 13
click at [291, 349] on input "Necesitarás un Código de Clase para la clase a la que te estás uniendo:" at bounding box center [243, 351] width 121 height 13
type input "ShipFearDream"
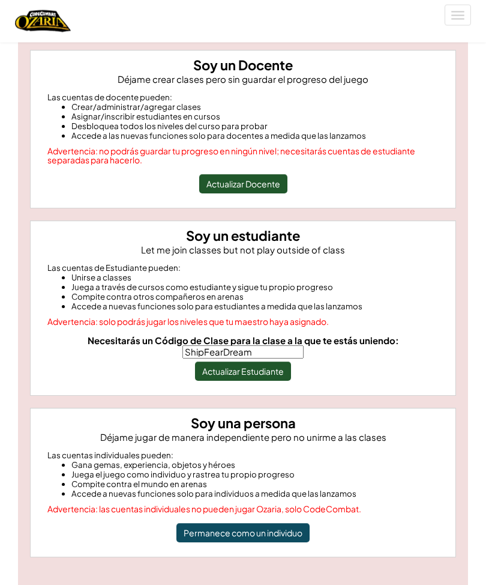
click at [286, 381] on button "Actualizar Estudiante" at bounding box center [243, 371] width 96 height 19
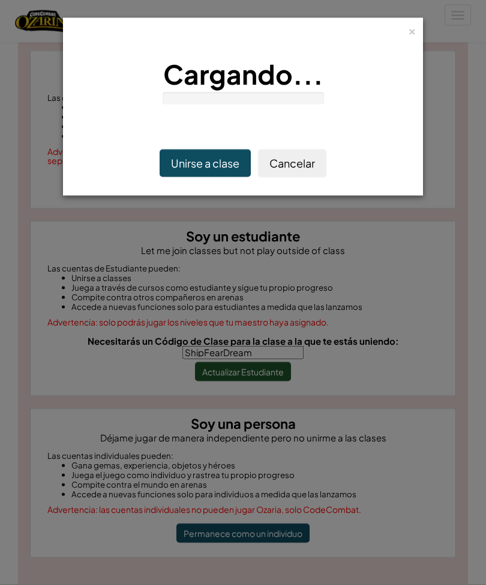
scroll to position [128, 0]
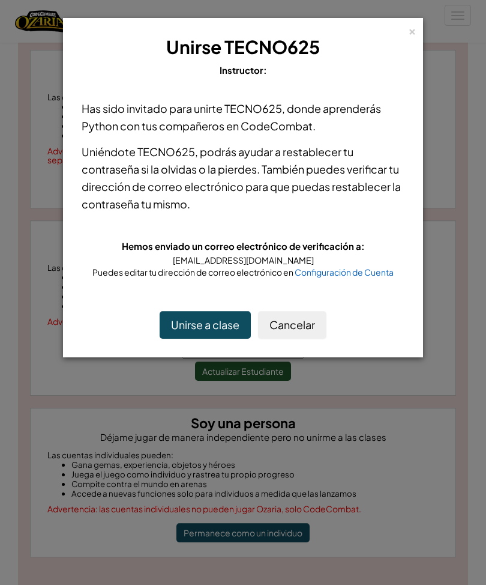
click at [218, 321] on button "Unirse a clase" at bounding box center [205, 325] width 91 height 28
click at [239, 320] on button "Unirse a clase" at bounding box center [205, 325] width 91 height 28
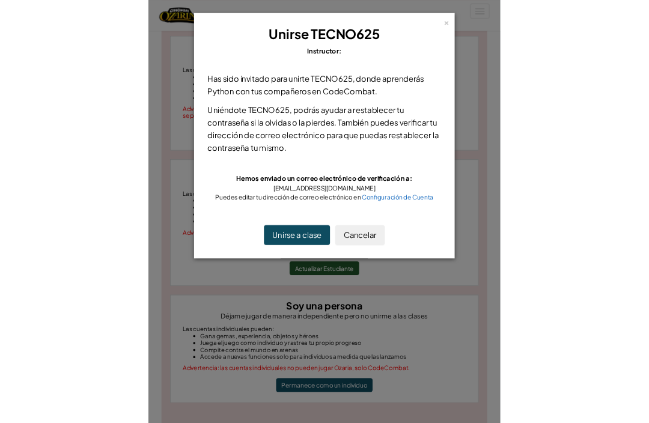
scroll to position [210, 0]
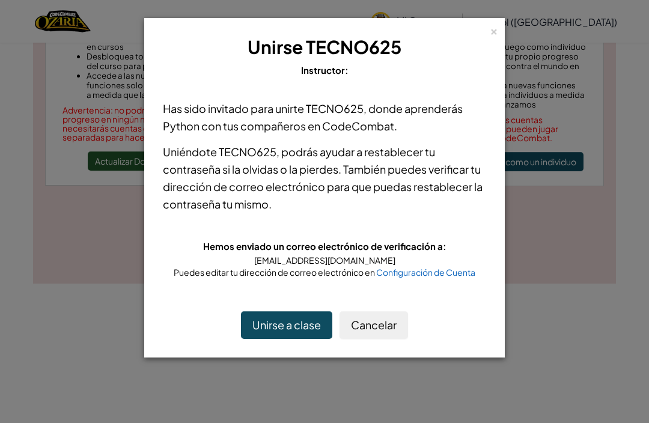
click at [473, 37] on h3 "Unirse TECNO625" at bounding box center [324, 47] width 329 height 27
click at [486, 24] on div "× Unirse TECNO625 Instructor: Has sido invitado para unirte TECNO625 , donde ap…" at bounding box center [324, 187] width 360 height 339
click at [486, 34] on div "× Unirse TECNO625 Instructor:" at bounding box center [324, 56] width 347 height 63
click at [486, 32] on div "× Unirse TECNO625 Instructor: Has sido invitado para unirte TECNO625 , donde ap…" at bounding box center [324, 187] width 360 height 339
click at [486, 26] on div "× Unirse TECNO625 Instructor: Has sido invitado para unirte TECNO625 , donde ap…" at bounding box center [324, 187] width 360 height 339
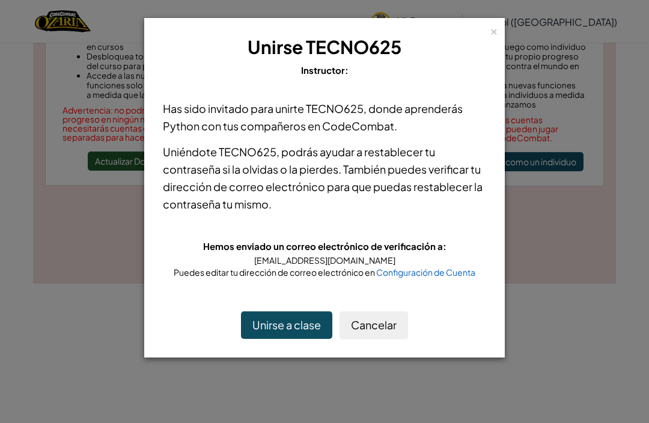
click at [398, 323] on button "Cancelar" at bounding box center [373, 325] width 68 height 28
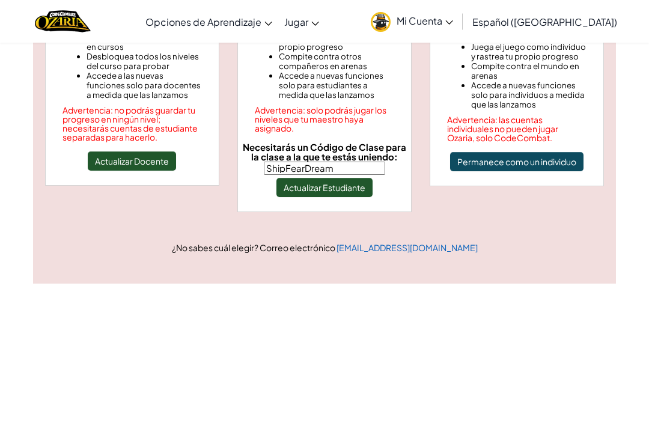
click at [38, 4] on div at bounding box center [63, 21] width 74 height 43
click at [72, 23] on img "Home" at bounding box center [63, 21] width 56 height 25
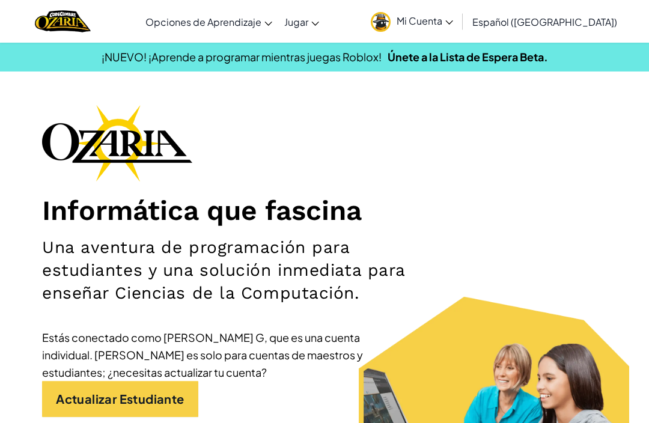
click at [69, 20] on img "Home" at bounding box center [63, 21] width 56 height 25
click at [459, 34] on link "Mi Cuenta" at bounding box center [411, 21] width 94 height 38
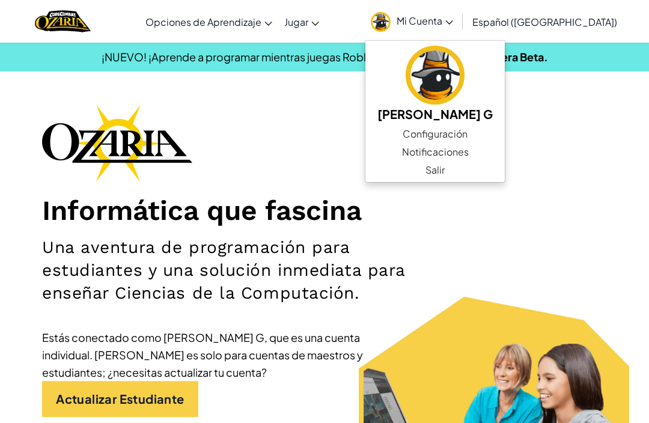
click at [469, 175] on link "Salir" at bounding box center [434, 170] width 139 height 18
